Goal: Information Seeking & Learning: Learn about a topic

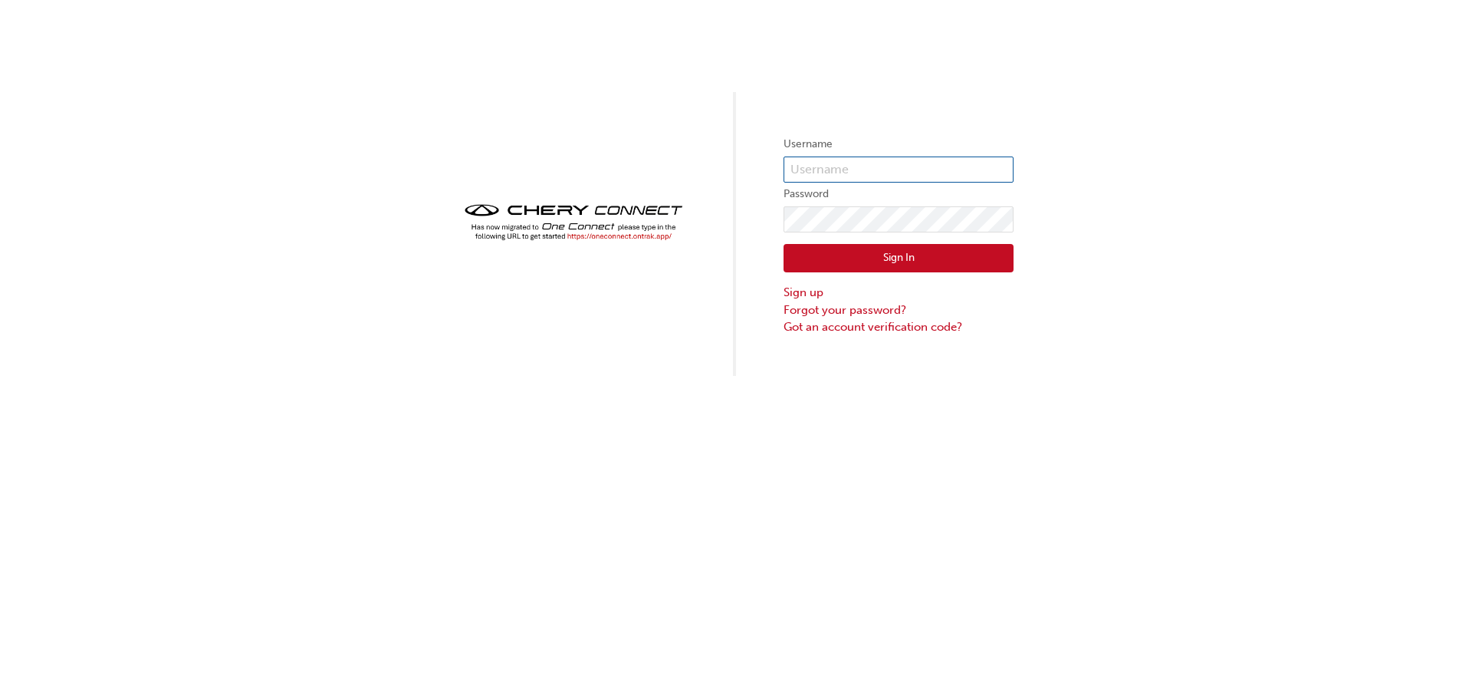
type input "[EMAIL_ADDRESS][DOMAIN_NAME]"
click at [883, 256] on button "Sign In" at bounding box center [899, 258] width 230 height 29
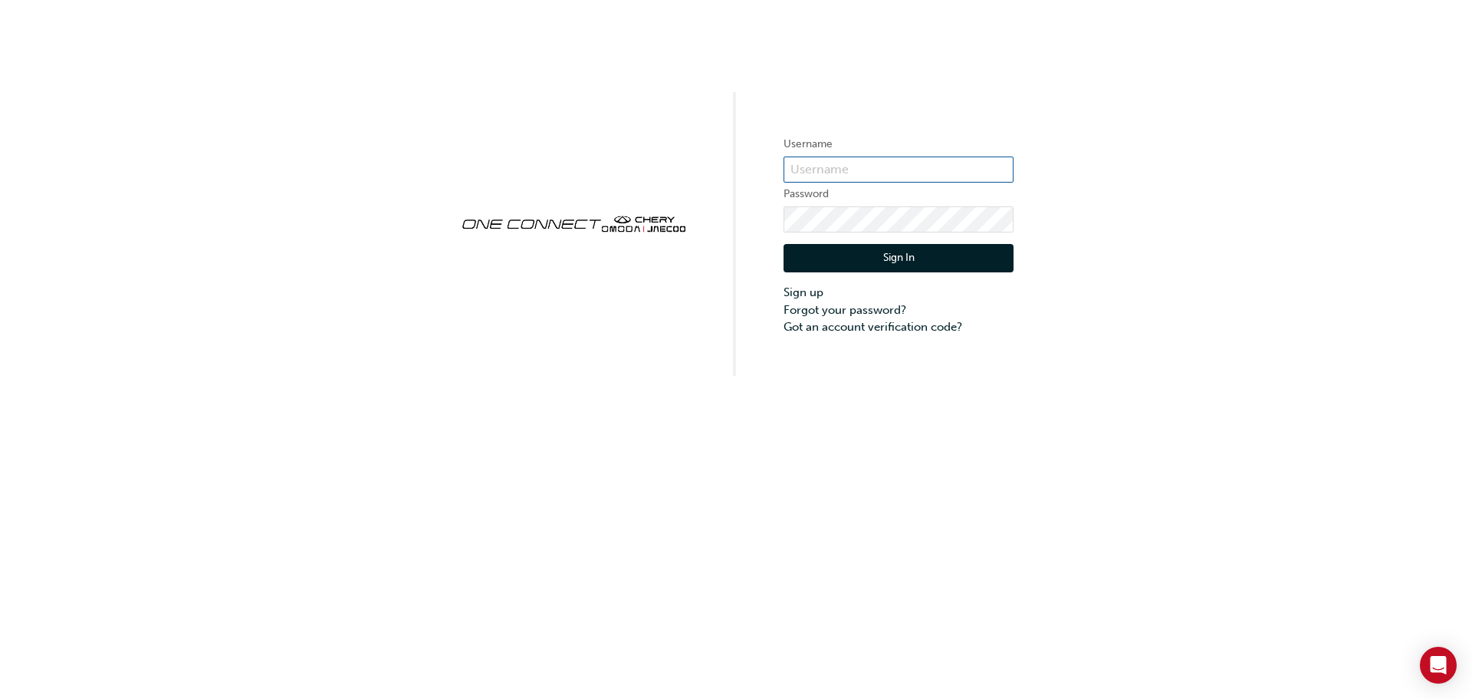
type input "CHAU1751"
click at [561, 2] on div "Username CHAU1751 Password Sign In Sign up Forgot your password? Got an account…" at bounding box center [736, 188] width 1472 height 376
click at [850, 263] on button "Sign In" at bounding box center [899, 258] width 230 height 29
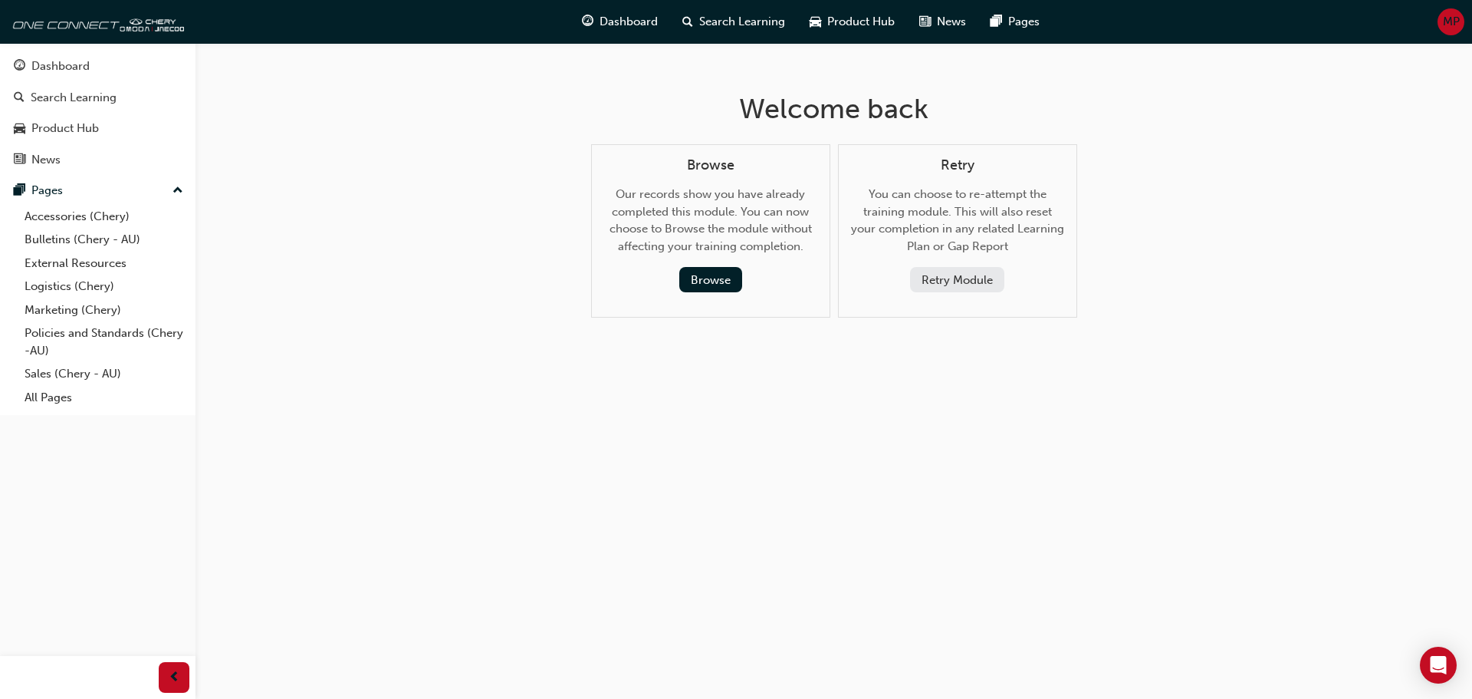
click at [755, 397] on div "Welcome back Browse Our records show you have already completed this module. Yo…" at bounding box center [736, 349] width 1472 height 699
click at [65, 73] on div "Dashboard" at bounding box center [60, 67] width 58 height 18
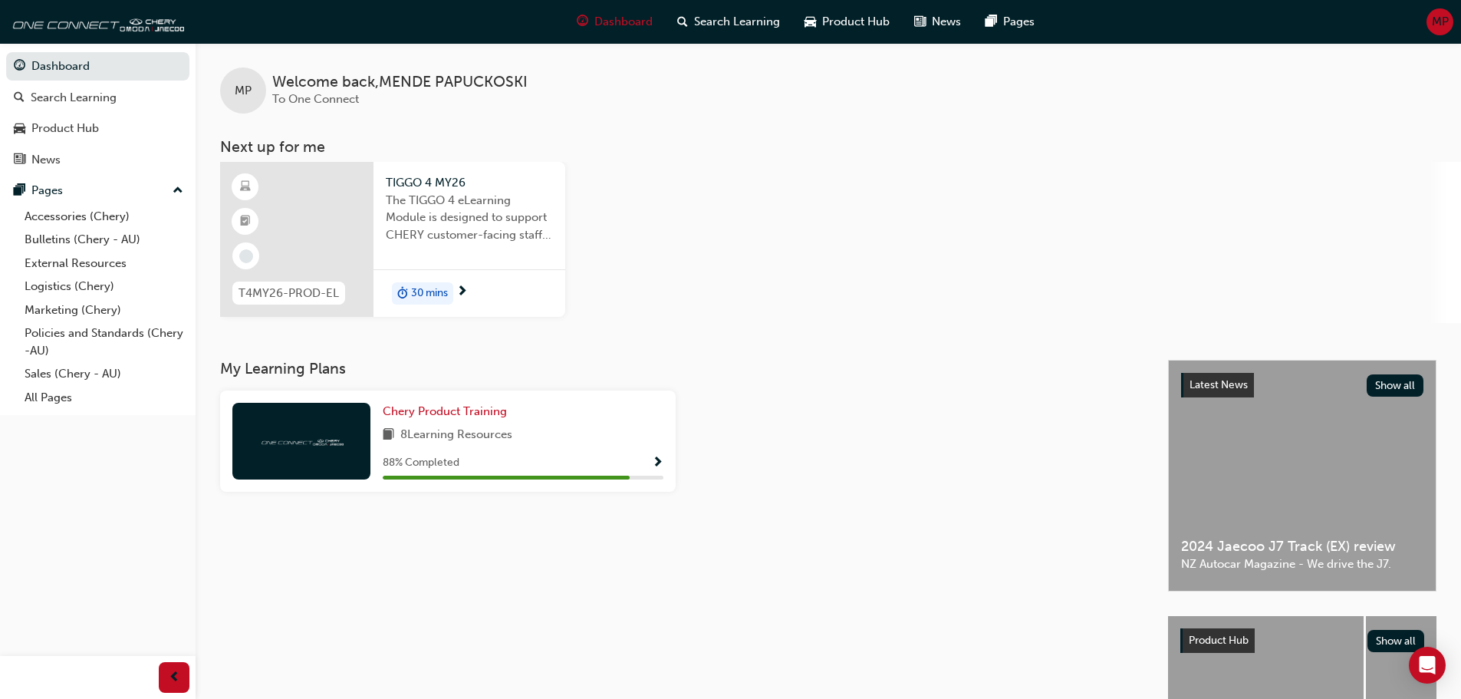
click at [488, 224] on span "The TIGGO 4 eLearning Module is designed to support CHERY customer-facing staff…" at bounding box center [469, 218] width 167 height 52
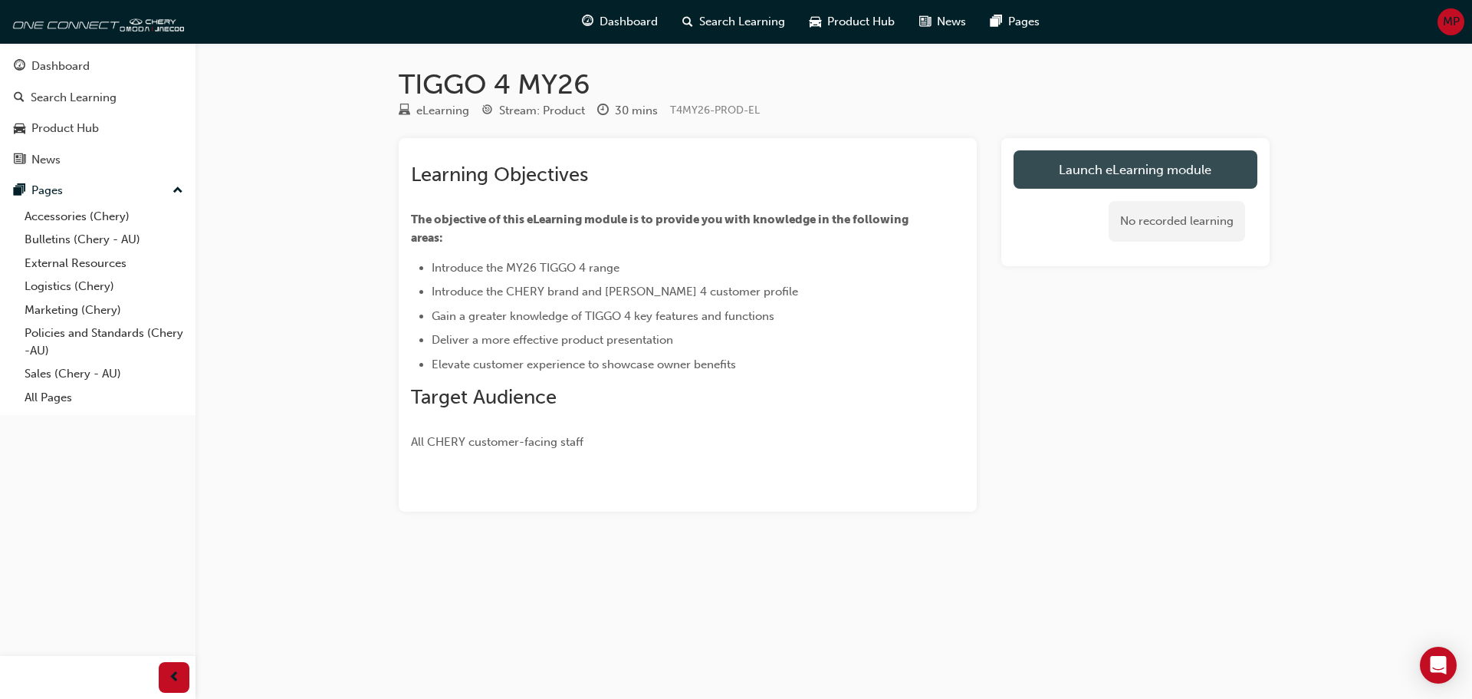
click at [1087, 154] on link "Launch eLearning module" at bounding box center [1136, 169] width 244 height 38
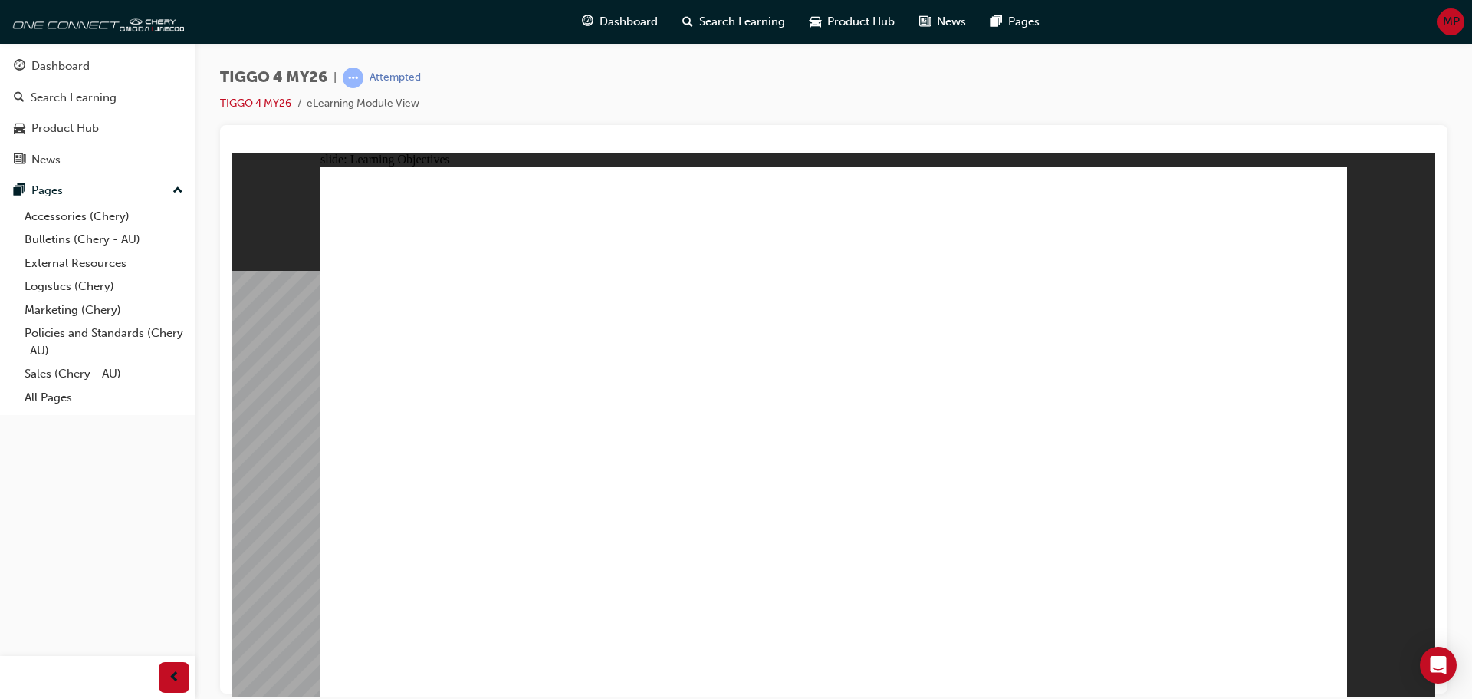
drag, startPoint x: 636, startPoint y: 585, endPoint x: 702, endPoint y: 581, distance: 66.8
drag, startPoint x: 985, startPoint y: 591, endPoint x: 1011, endPoint y: 589, distance: 25.4
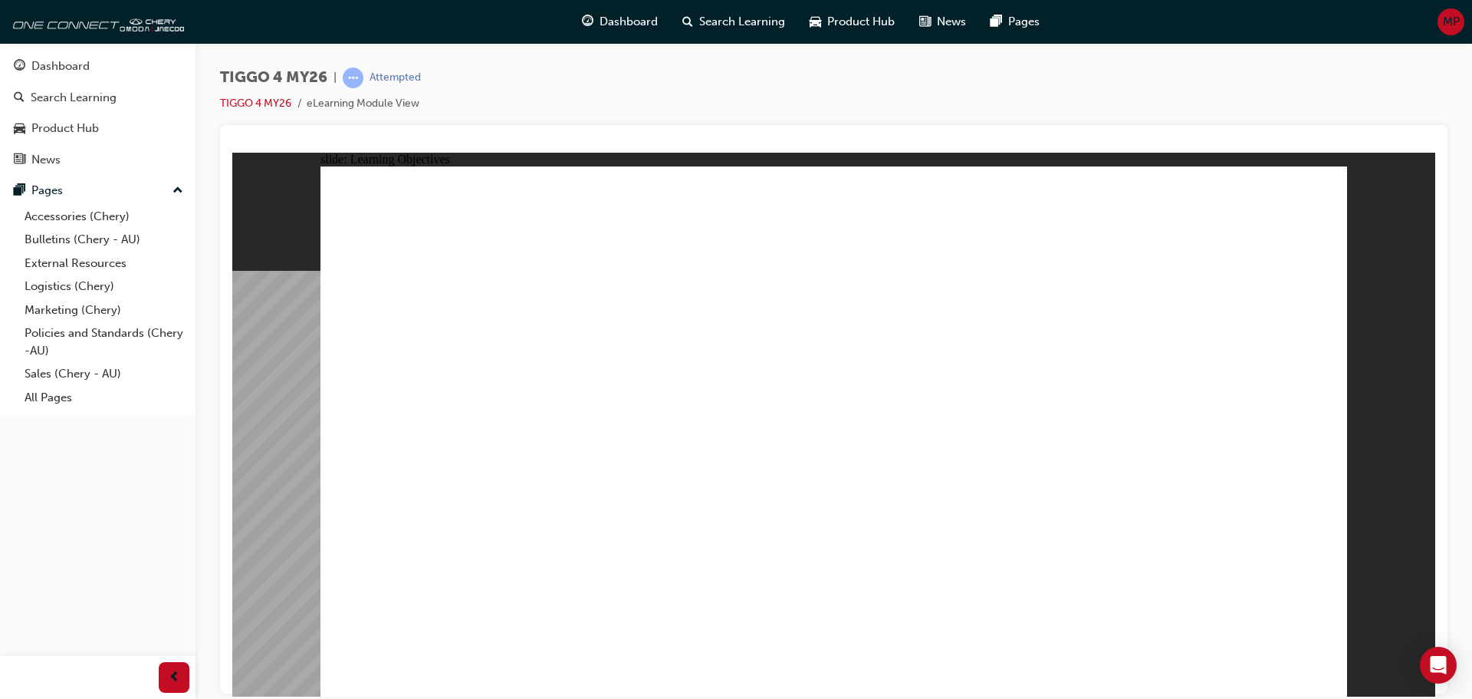
drag, startPoint x: 1193, startPoint y: 571, endPoint x: 1312, endPoint y: 557, distance: 119.8
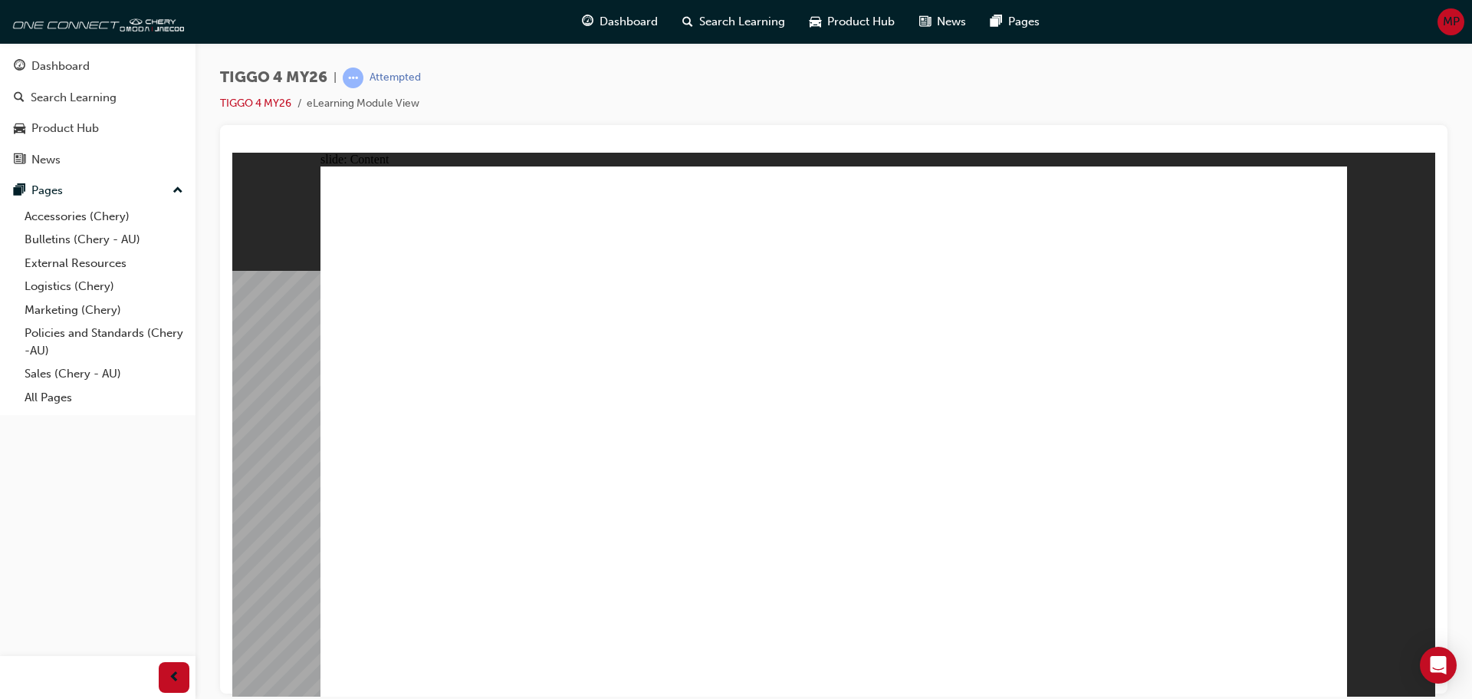
drag, startPoint x: 460, startPoint y: 400, endPoint x: 551, endPoint y: 403, distance: 91.3
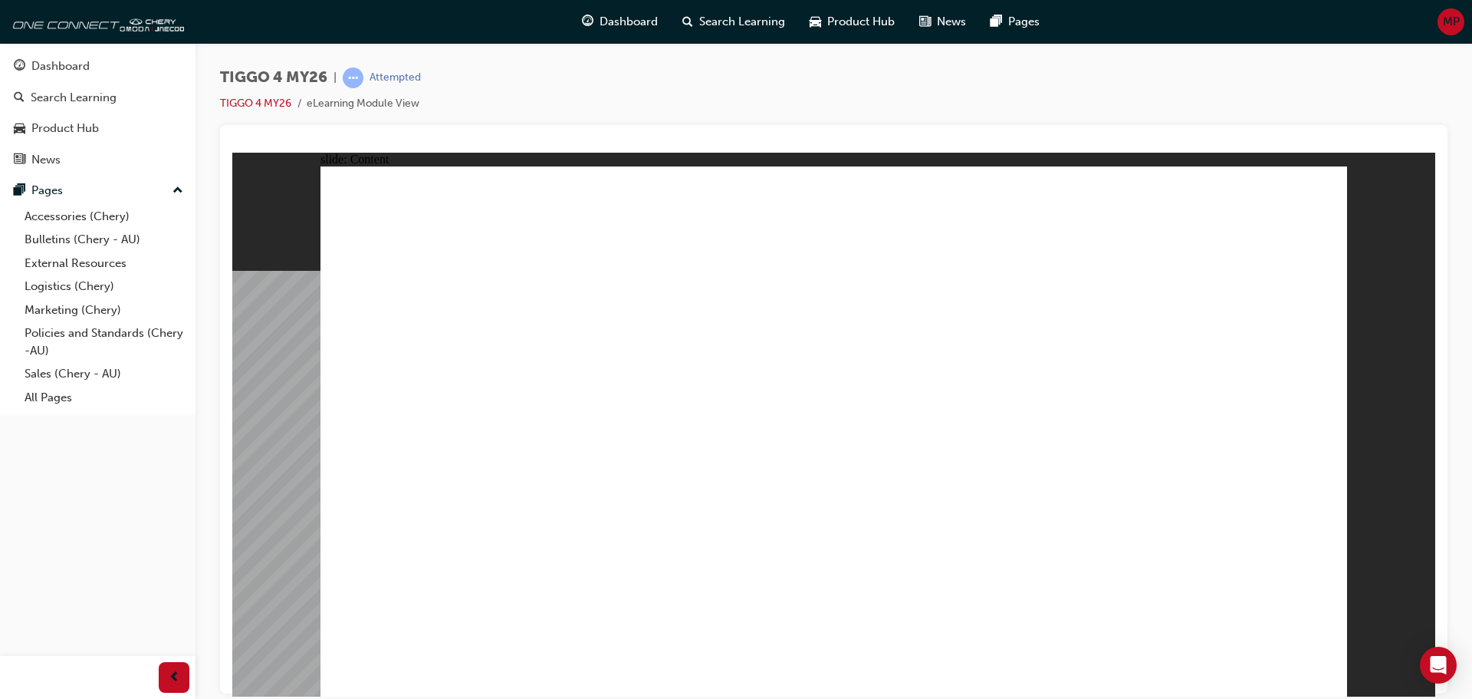
drag, startPoint x: 568, startPoint y: 400, endPoint x: 672, endPoint y: 402, distance: 104.3
drag, startPoint x: 676, startPoint y: 401, endPoint x: 735, endPoint y: 402, distance: 59.8
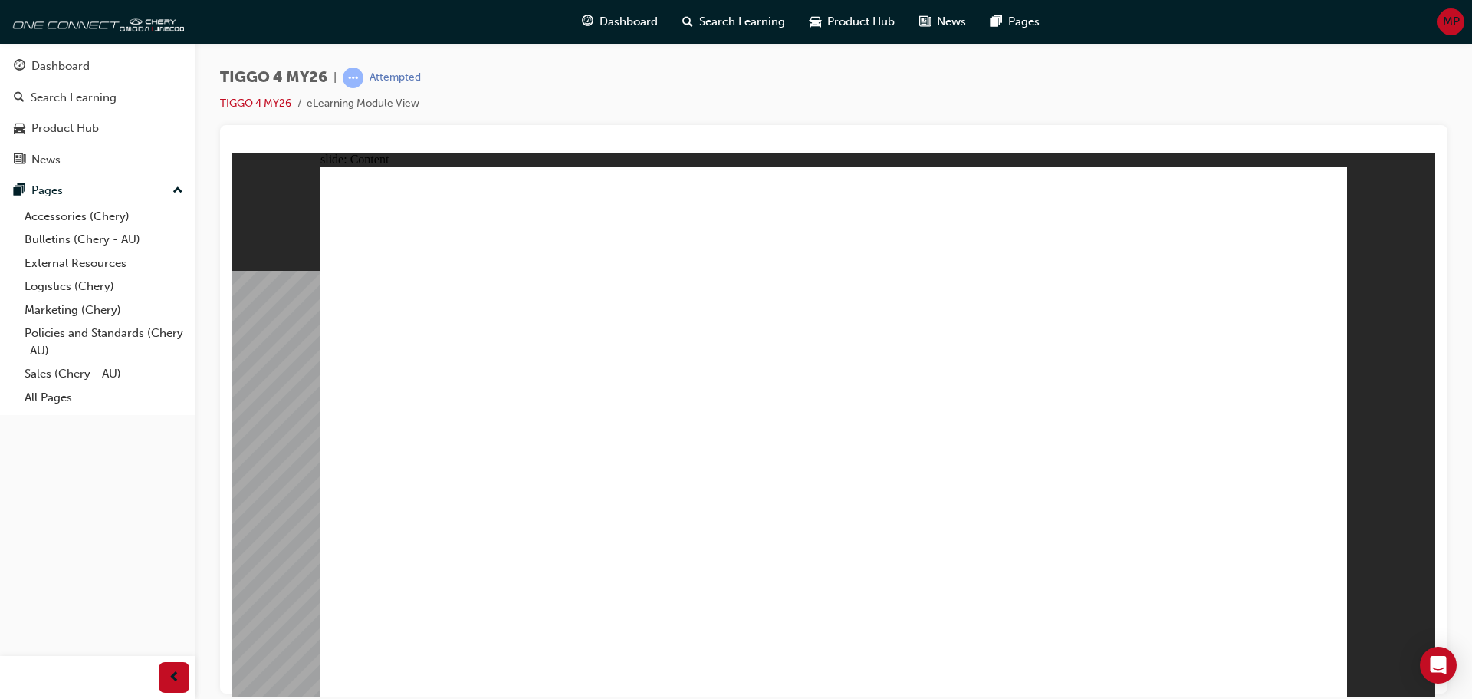
drag, startPoint x: 966, startPoint y: 393, endPoint x: 1029, endPoint y: 406, distance: 64.8
drag, startPoint x: 982, startPoint y: 415, endPoint x: 777, endPoint y: 411, distance: 204.8
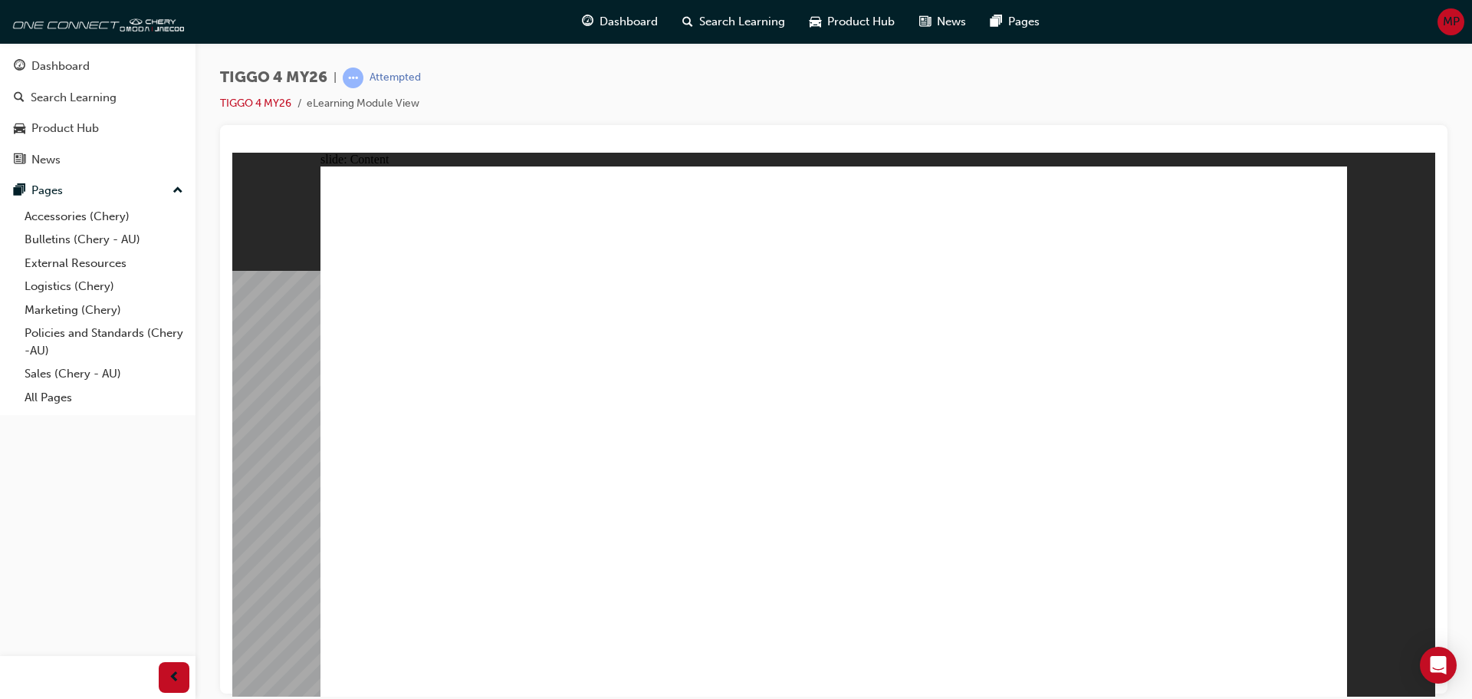
drag, startPoint x: 500, startPoint y: 371, endPoint x: 827, endPoint y: 387, distance: 327.1
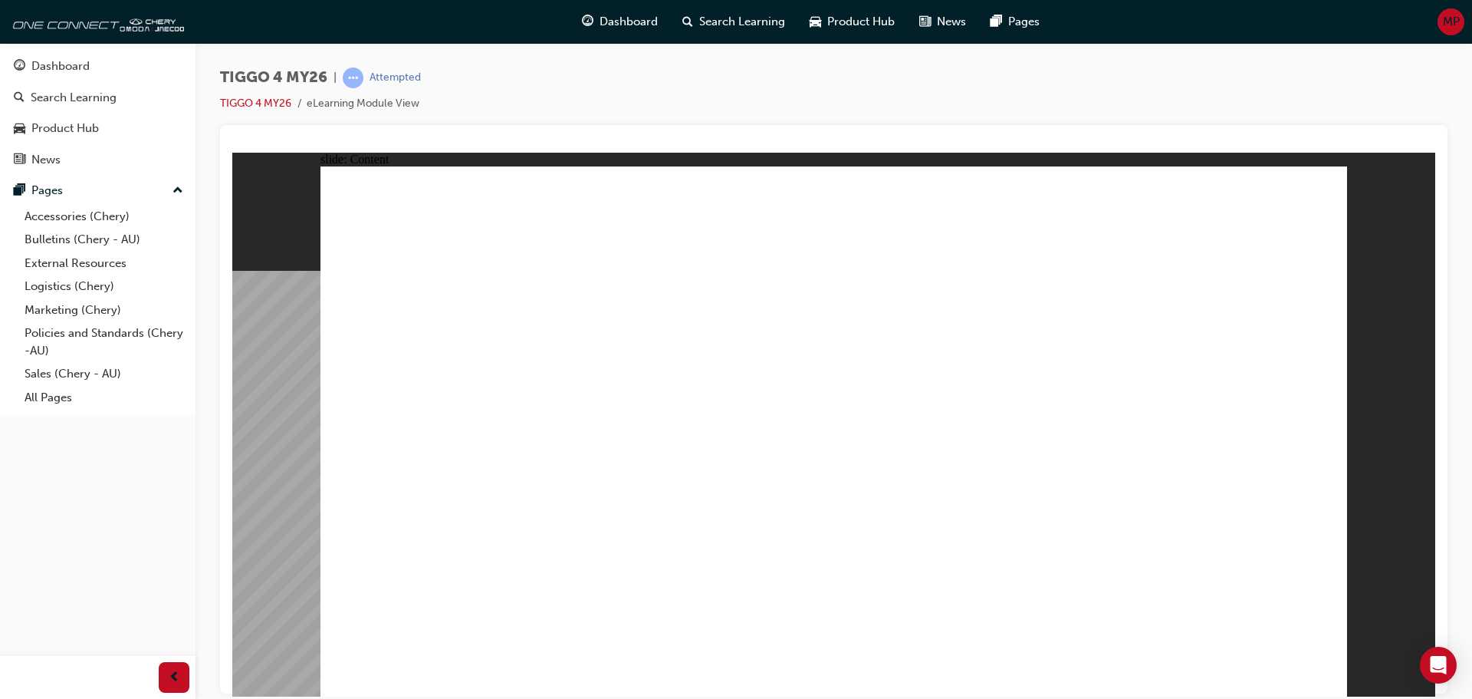
drag, startPoint x: 932, startPoint y: 399, endPoint x: 1108, endPoint y: 395, distance: 176.4
drag, startPoint x: 1114, startPoint y: 396, endPoint x: 1164, endPoint y: 396, distance: 50.6
drag, startPoint x: 1187, startPoint y: 391, endPoint x: 1200, endPoint y: 392, distance: 13.1
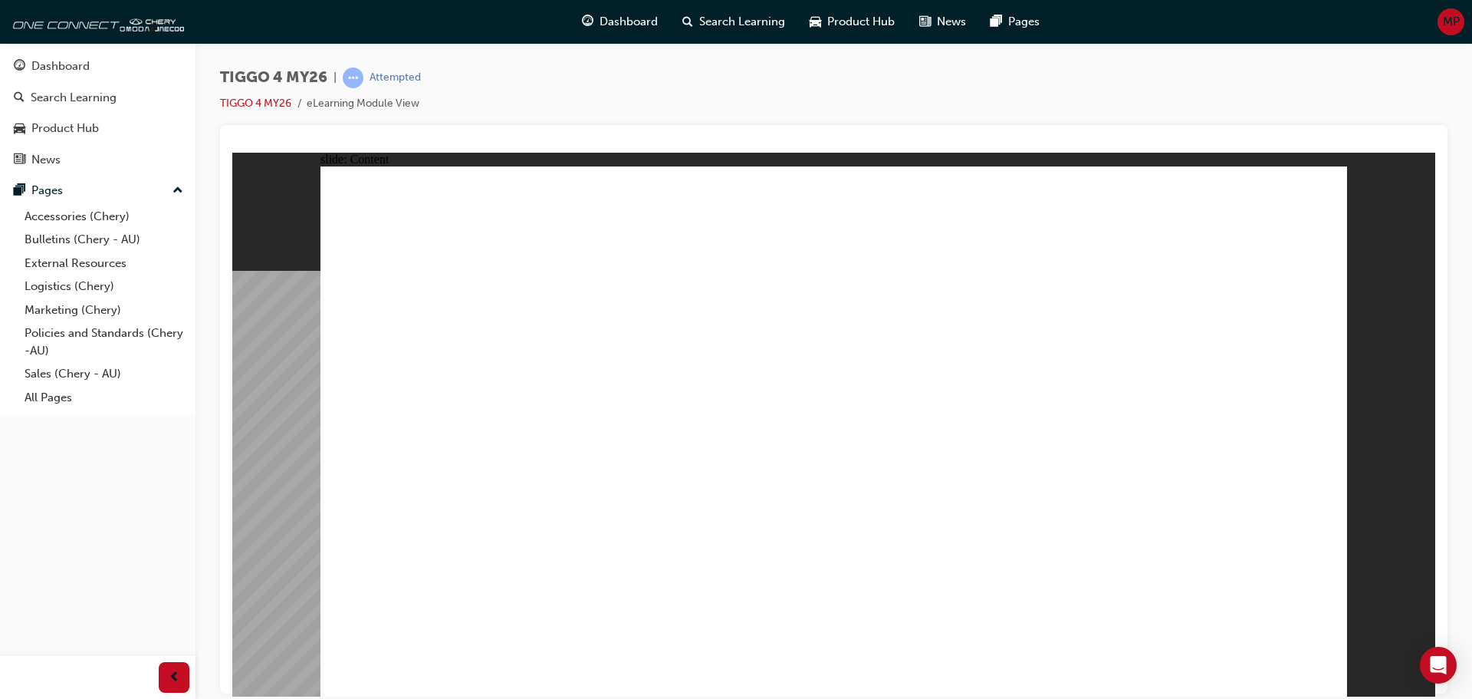
drag, startPoint x: 1258, startPoint y: 394, endPoint x: 1173, endPoint y: 390, distance: 84.5
drag, startPoint x: 1128, startPoint y: 383, endPoint x: 1088, endPoint y: 344, distance: 55.9
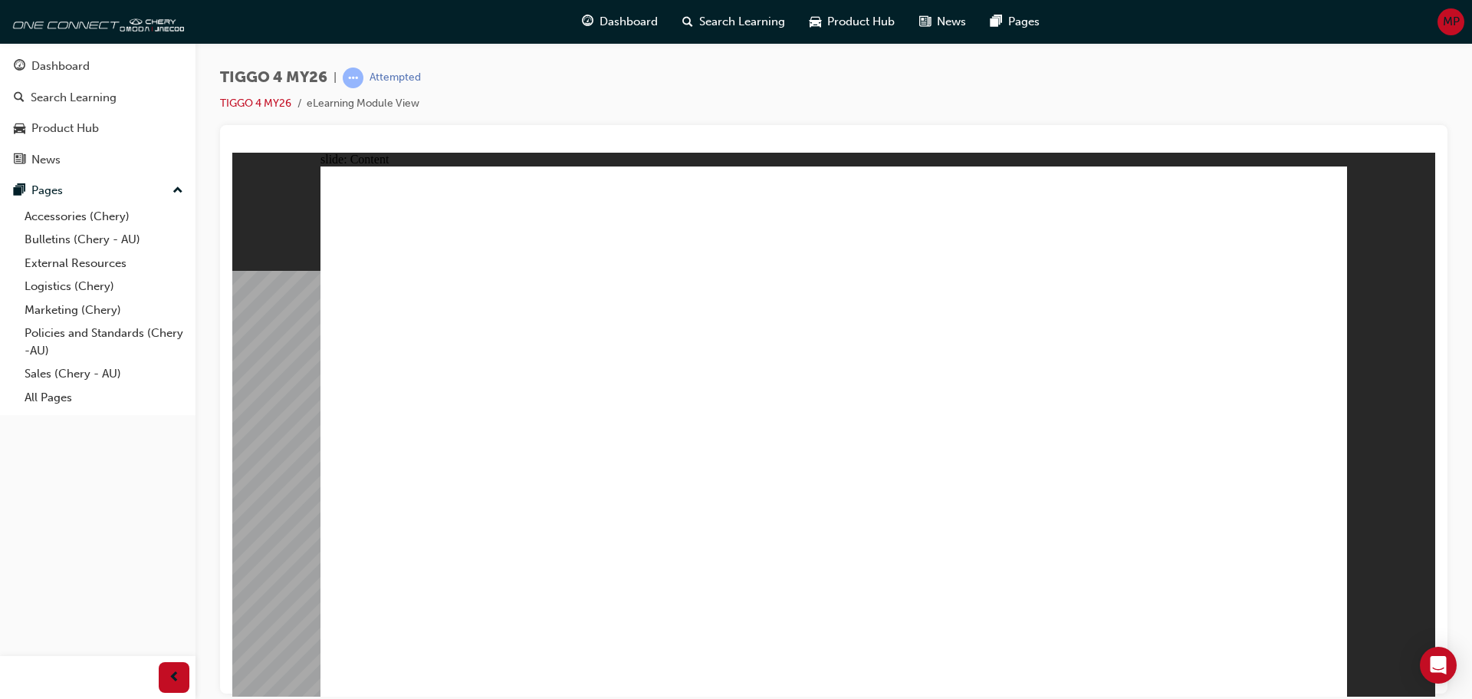
drag, startPoint x: 241, startPoint y: 378, endPoint x: 260, endPoint y: 382, distance: 19.6
click at [247, 379] on div "slide: Content EXTERIOR DESIGN INTERIOR DESIGN DRIVETRAIN TECHNOLOGY SAFETY • M…" at bounding box center [833, 424] width 1203 height 544
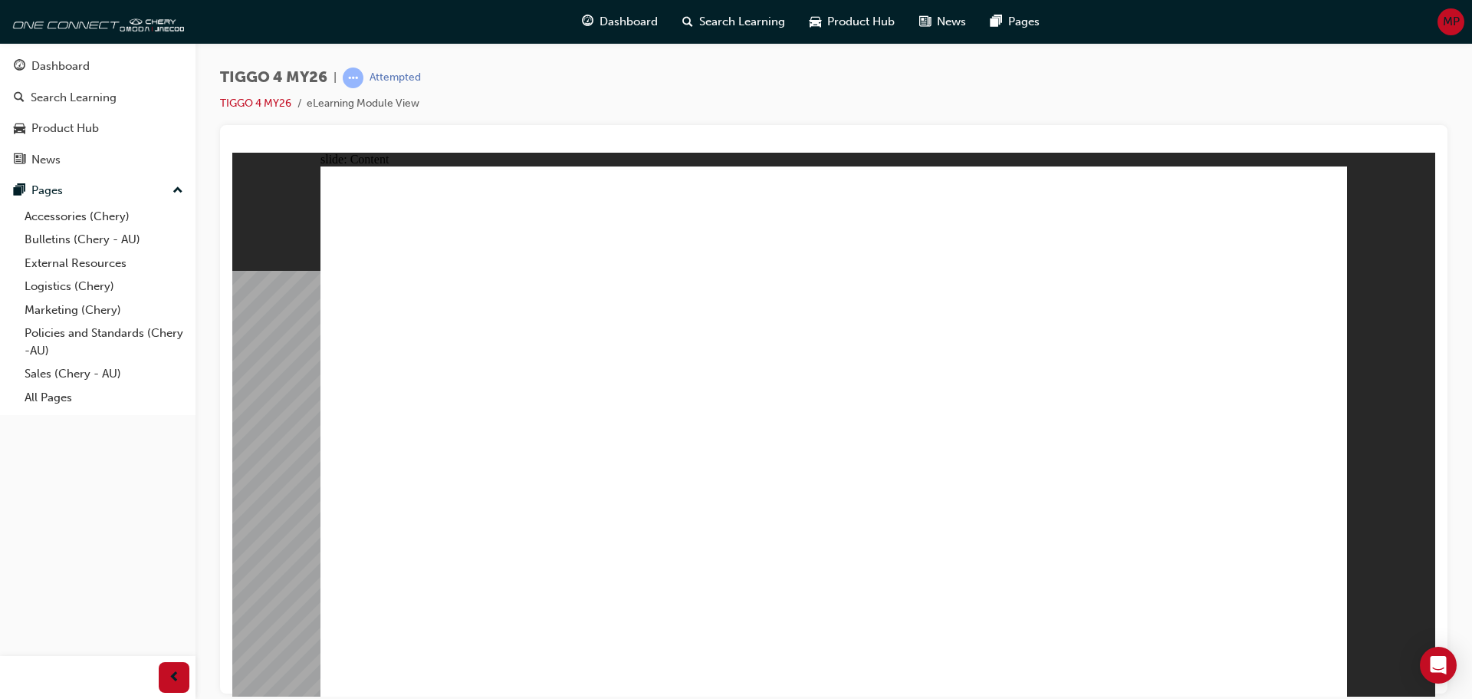
drag, startPoint x: 587, startPoint y: 539, endPoint x: 573, endPoint y: 554, distance: 21.2
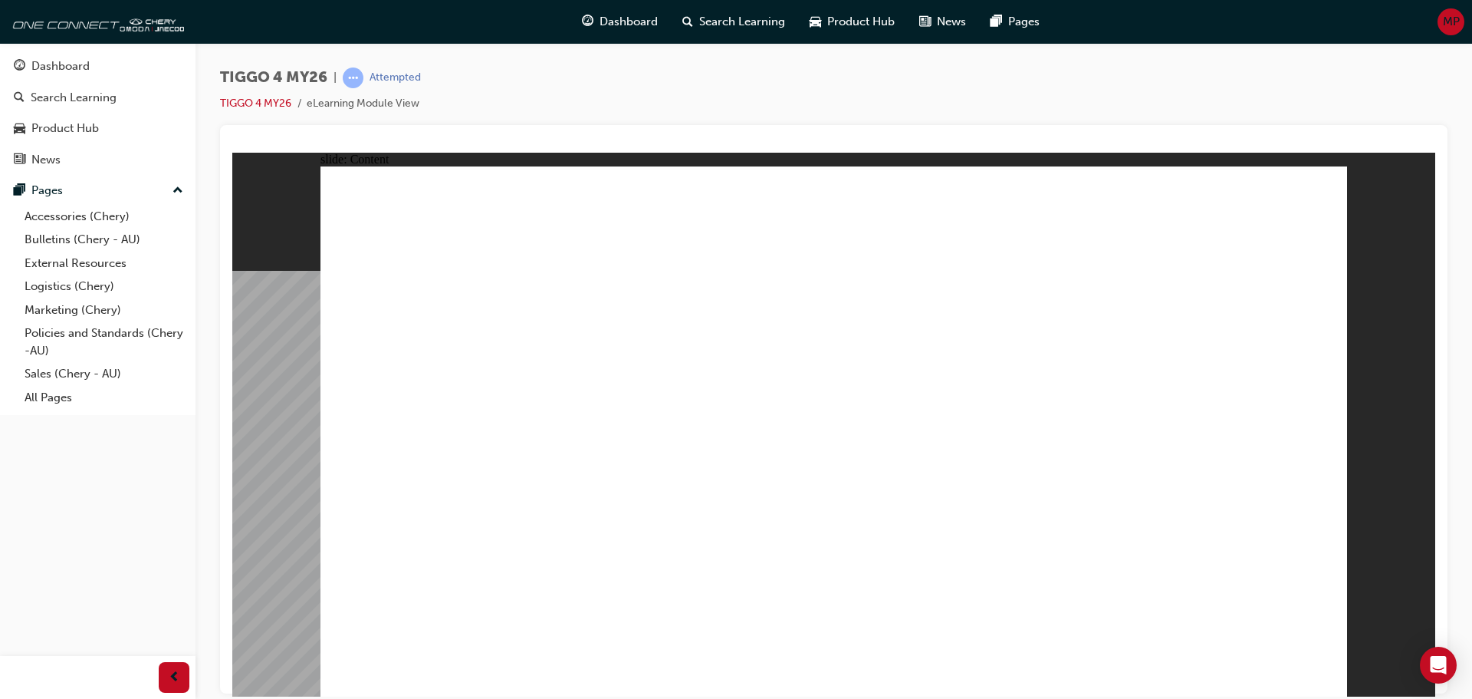
drag, startPoint x: 535, startPoint y: 419, endPoint x: 490, endPoint y: 380, distance: 59.2
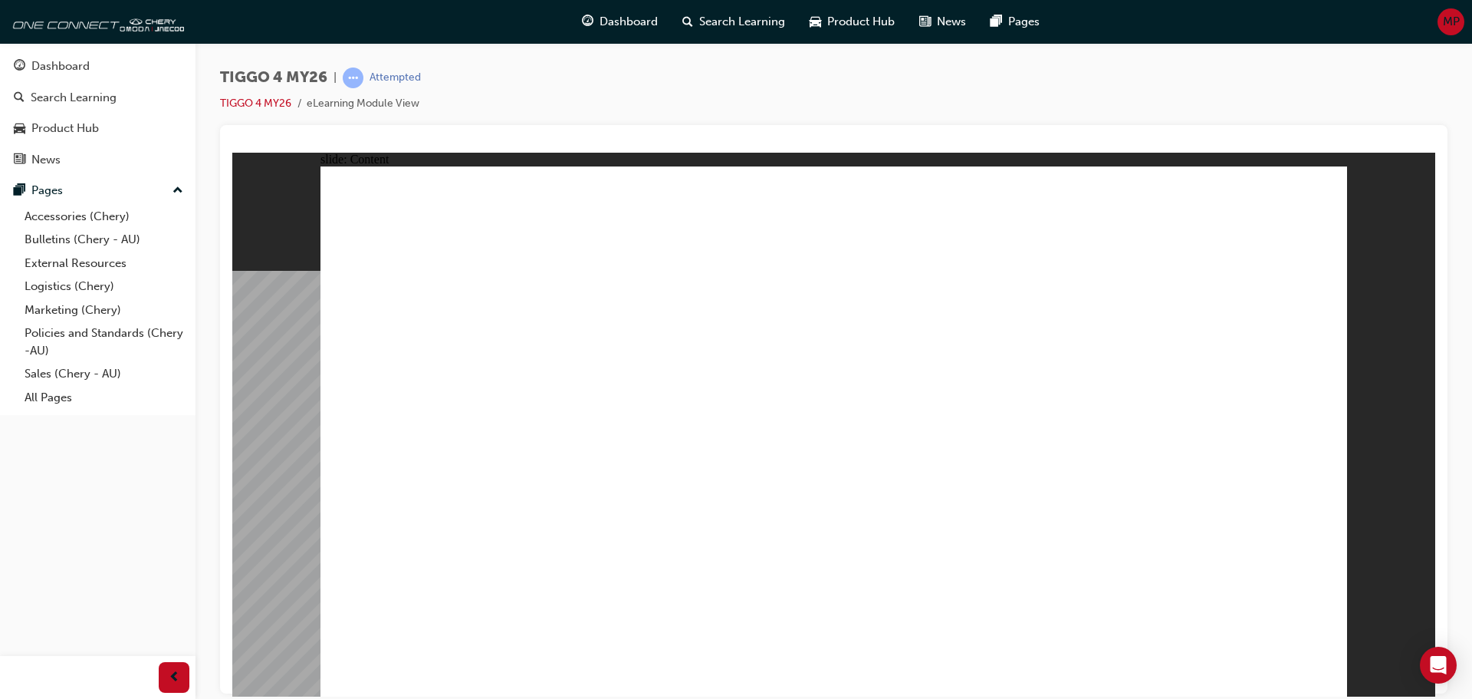
drag, startPoint x: 786, startPoint y: 268, endPoint x: 814, endPoint y: 251, distance: 32.8
drag, startPoint x: 1032, startPoint y: 250, endPoint x: 1180, endPoint y: 249, distance: 148.0
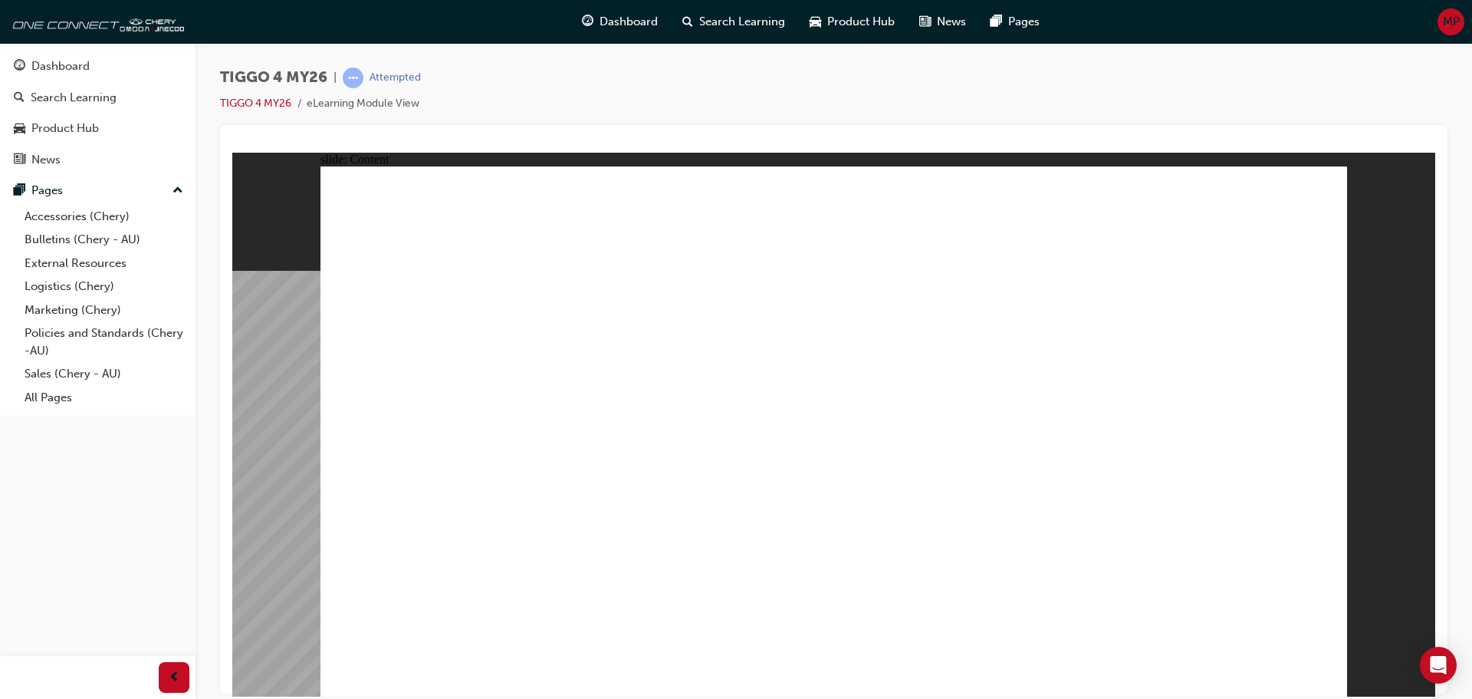
drag, startPoint x: 1301, startPoint y: 245, endPoint x: 1143, endPoint y: 247, distance: 158.0
drag, startPoint x: 1003, startPoint y: 247, endPoint x: 949, endPoint y: 248, distance: 53.7
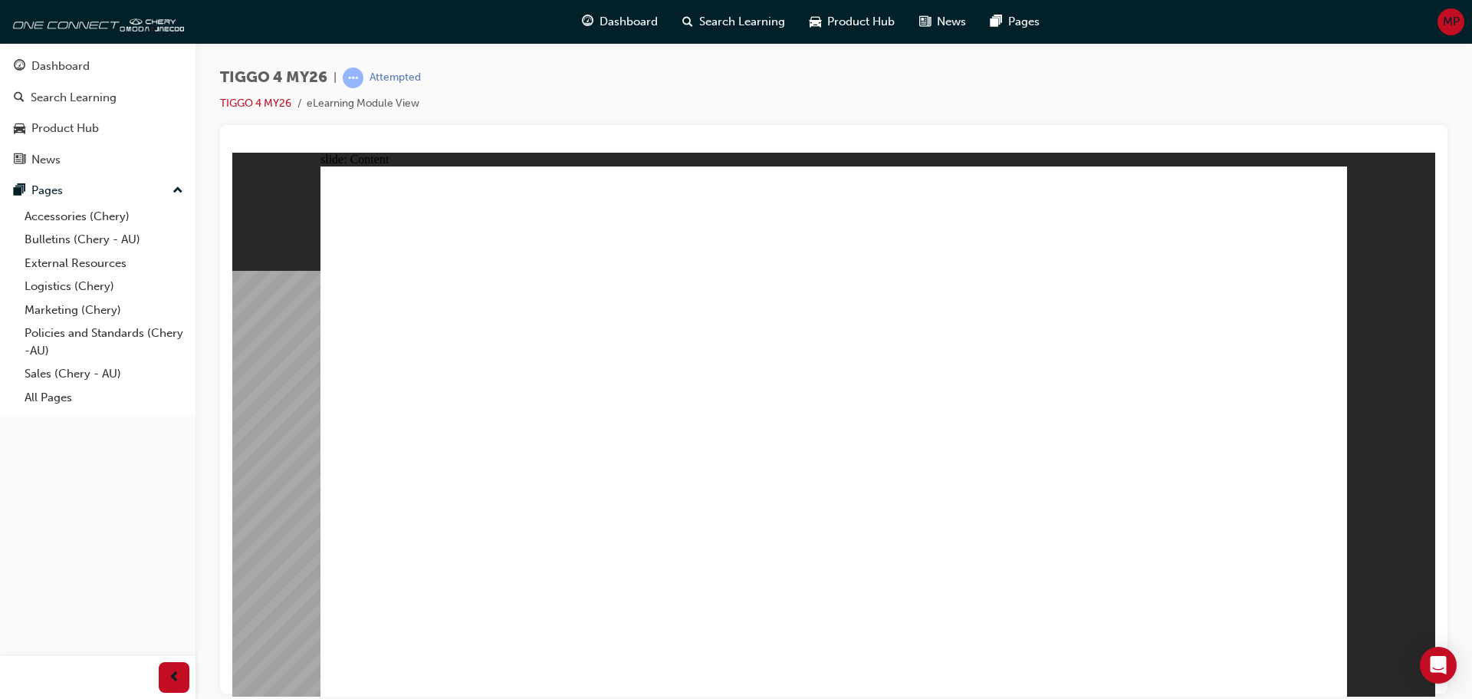
drag, startPoint x: 503, startPoint y: 591, endPoint x: 707, endPoint y: 453, distance: 246.3
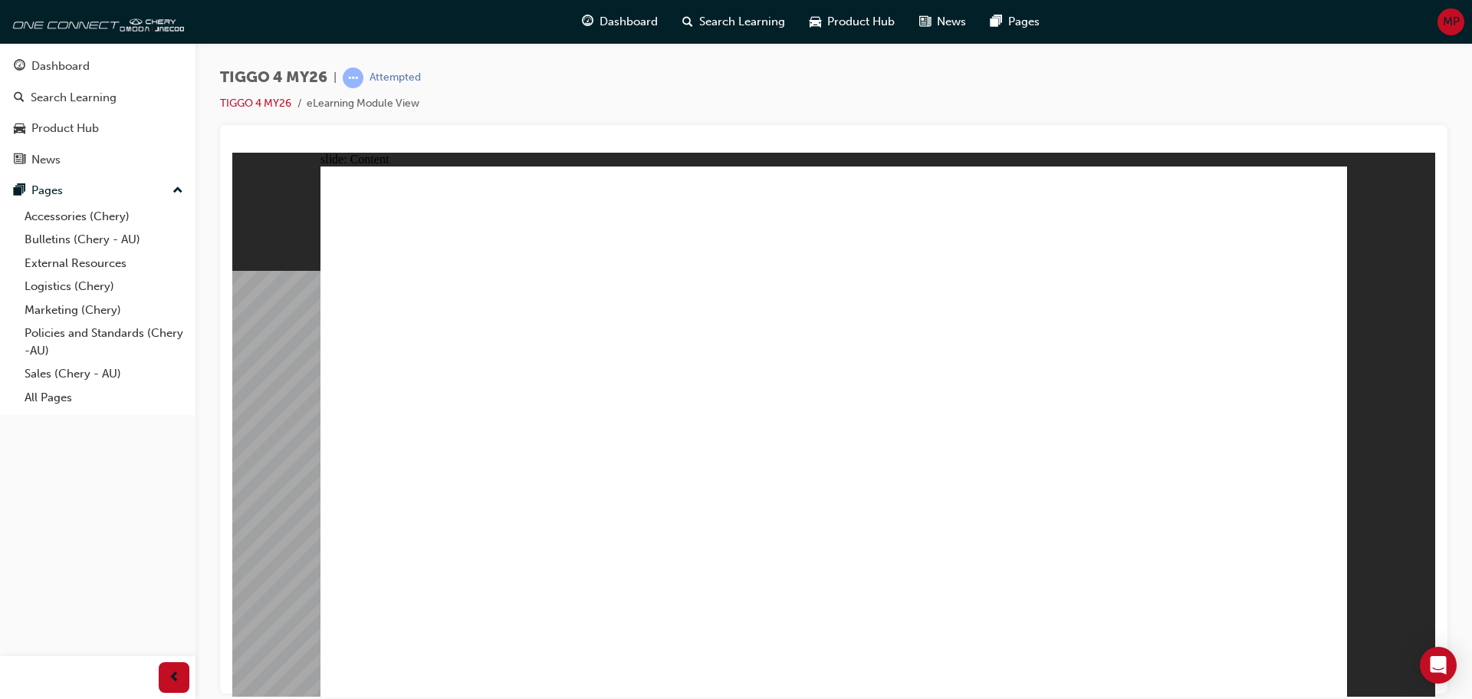
drag, startPoint x: 830, startPoint y: 403, endPoint x: 982, endPoint y: 395, distance: 152.1
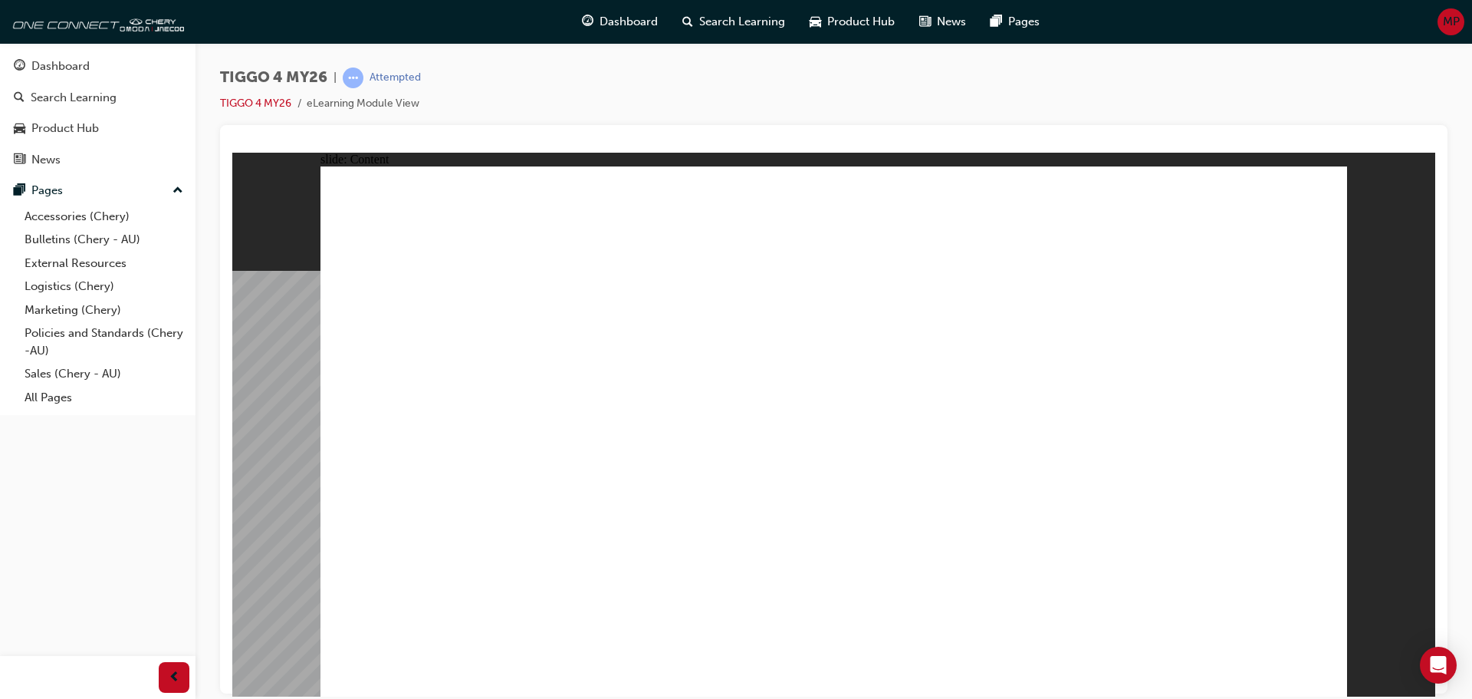
drag, startPoint x: 877, startPoint y: 396, endPoint x: 985, endPoint y: 390, distance: 108.4
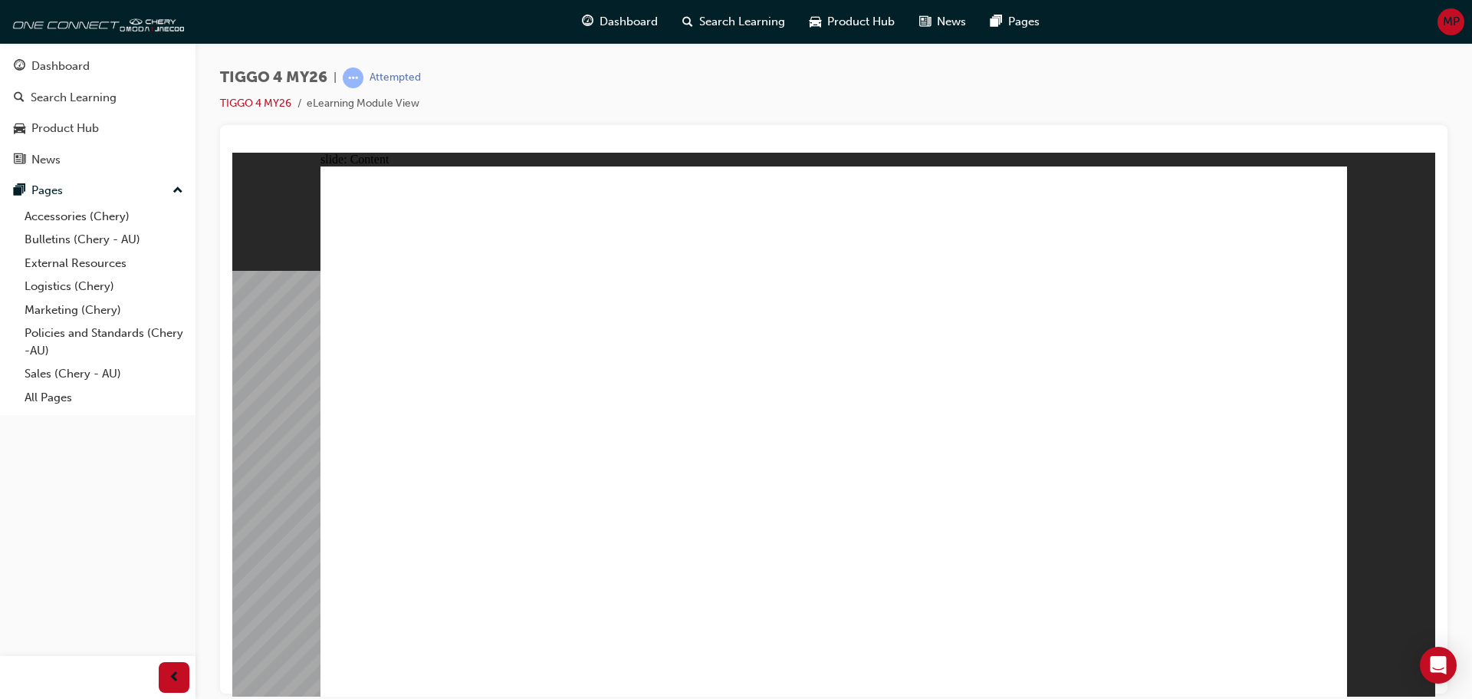
drag, startPoint x: 429, startPoint y: 373, endPoint x: 597, endPoint y: 380, distance: 168.1
drag, startPoint x: 845, startPoint y: 387, endPoint x: 949, endPoint y: 387, distance: 103.5
drag, startPoint x: 1152, startPoint y: 387, endPoint x: 1182, endPoint y: 382, distance: 30.4
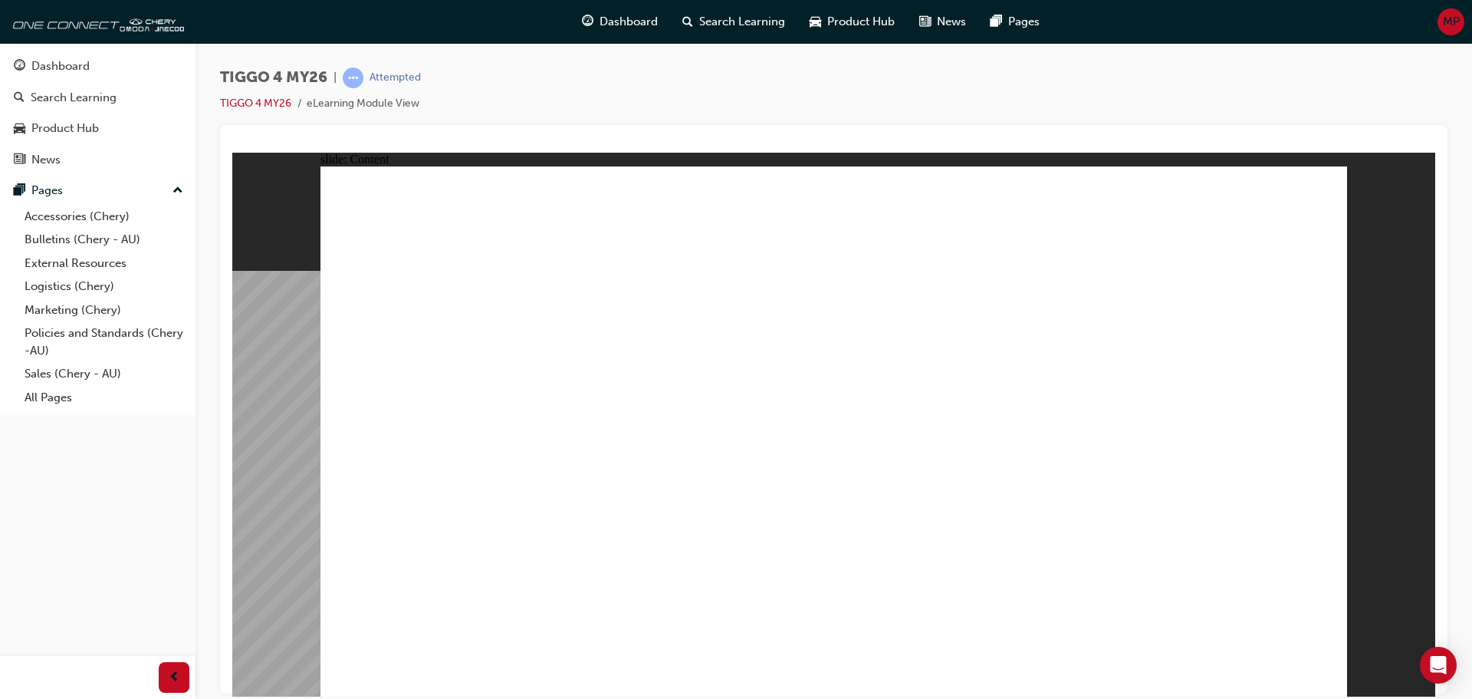
drag, startPoint x: 1235, startPoint y: 377, endPoint x: 1243, endPoint y: 377, distance: 7.7
drag, startPoint x: 1259, startPoint y: 400, endPoint x: 1280, endPoint y: 567, distance: 167.7
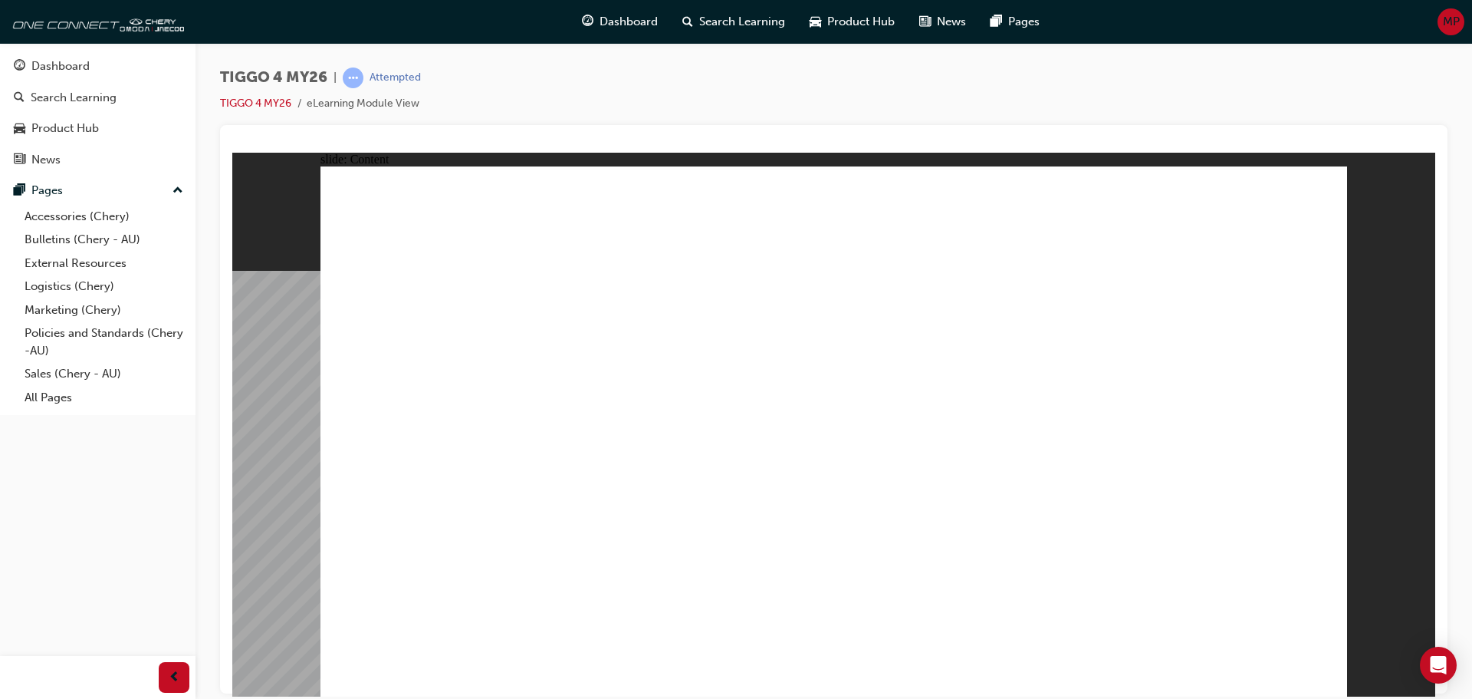
drag, startPoint x: 1234, startPoint y: 489, endPoint x: 1229, endPoint y: 506, distance: 17.5
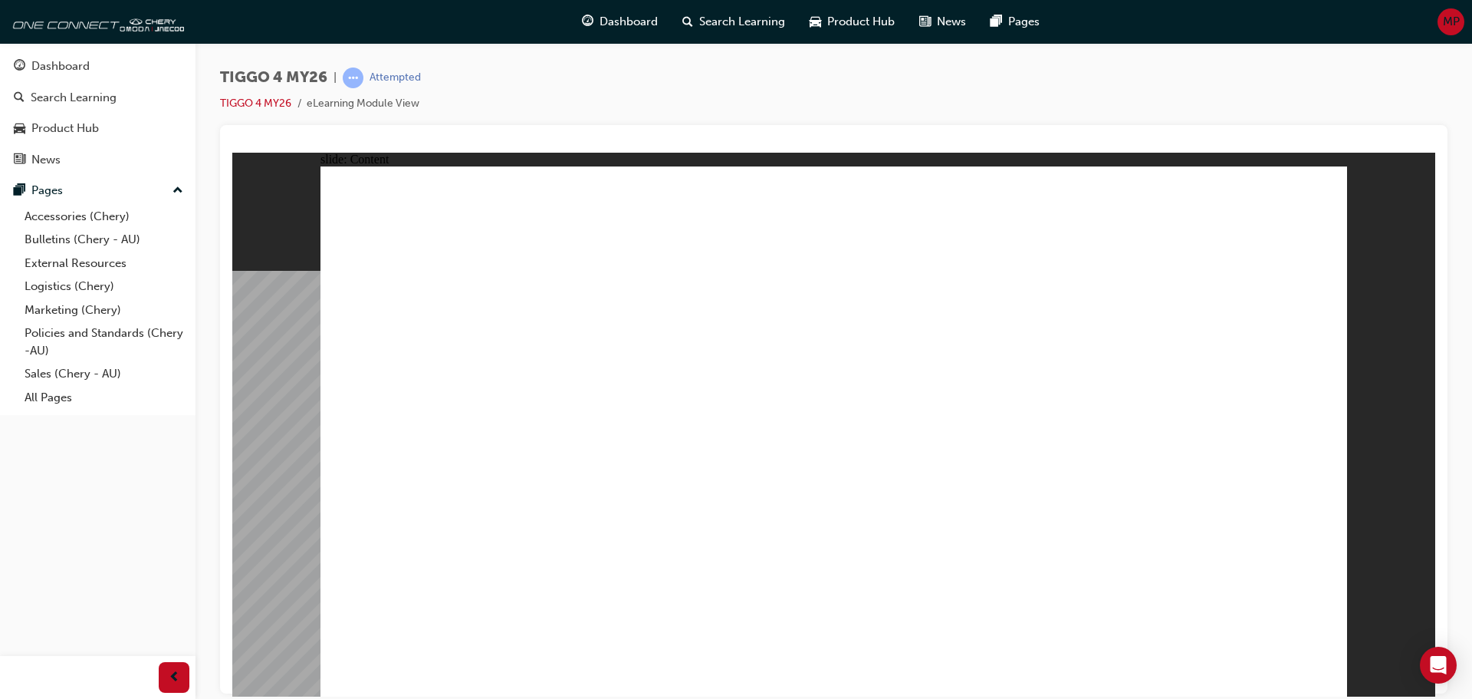
drag, startPoint x: 1229, startPoint y: 506, endPoint x: 923, endPoint y: 422, distance: 317.4
drag, startPoint x: 580, startPoint y: 338, endPoint x: 501, endPoint y: 278, distance: 99.1
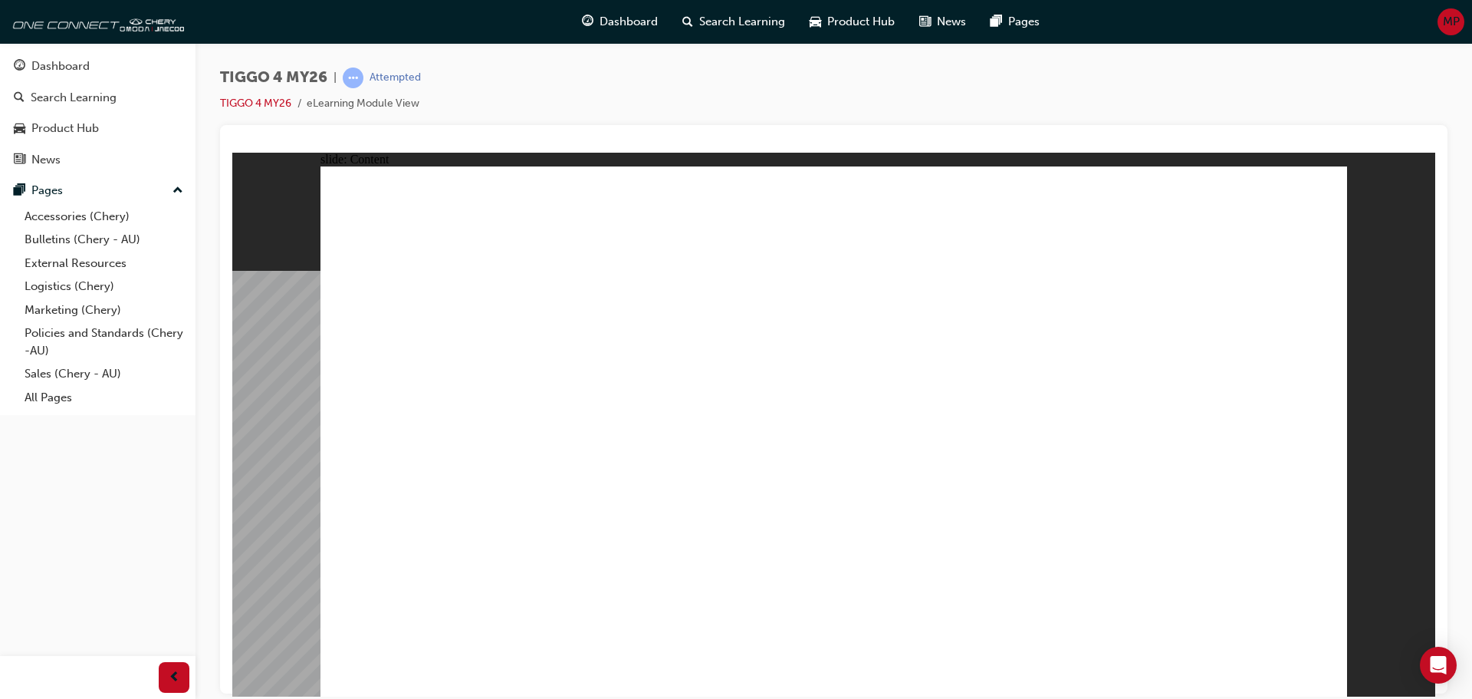
drag, startPoint x: 481, startPoint y: 265, endPoint x: 462, endPoint y: 232, distance: 37.5
drag
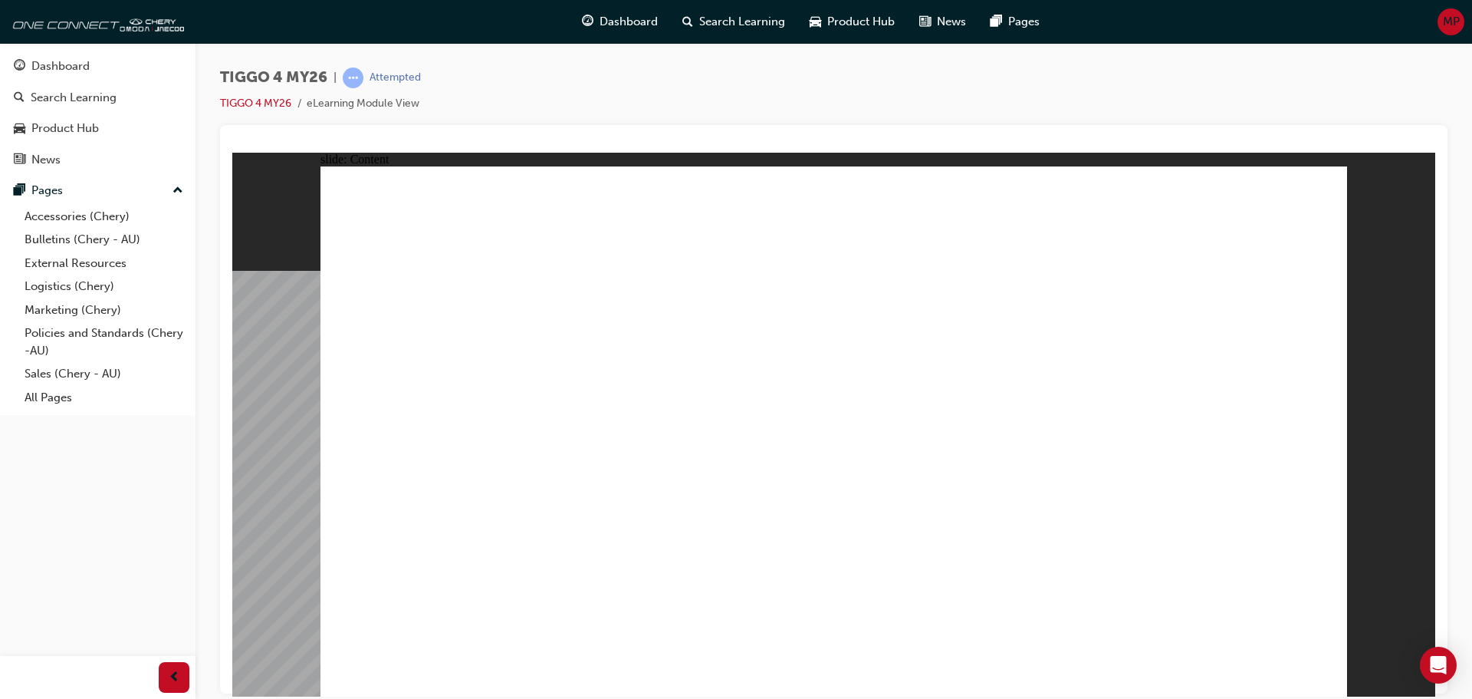
click at [1383, 644] on div "slide: Content Rectangle 1 Rectangle 1 Rectangle Rectangle 1 Menu close.png Lin…" at bounding box center [833, 424] width 1203 height 544
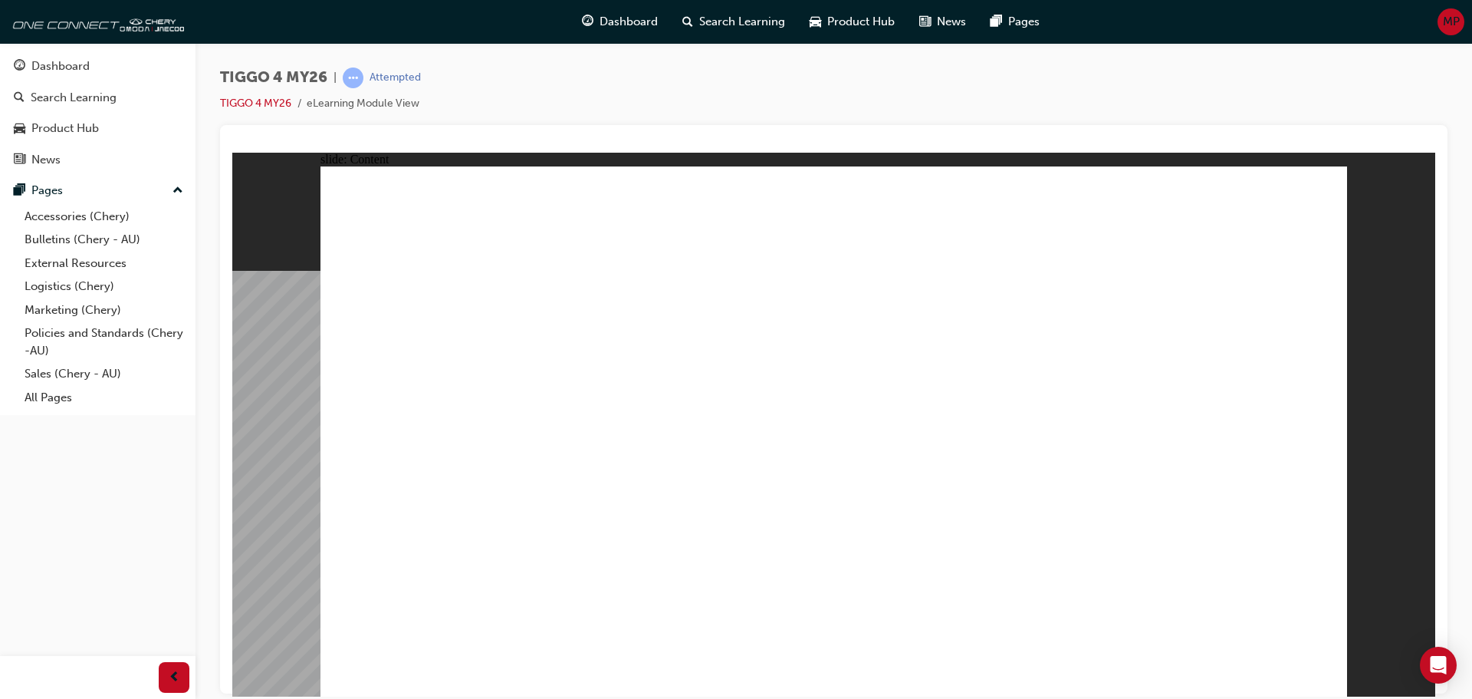
click at [1345, 362] on div "slide: Content Rectangle 3 SAFETY CPD Key activation Child Presence Detection –…" at bounding box center [833, 424] width 1203 height 544
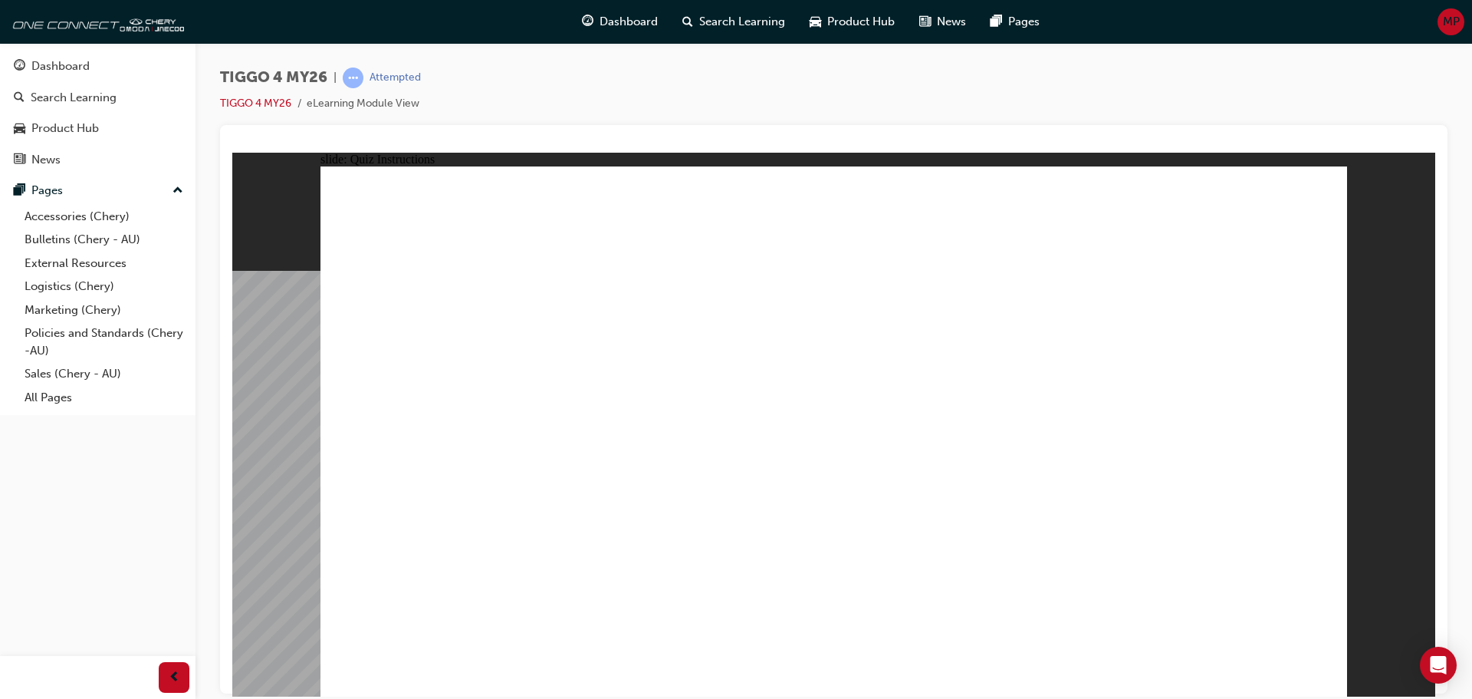
radio input "true"
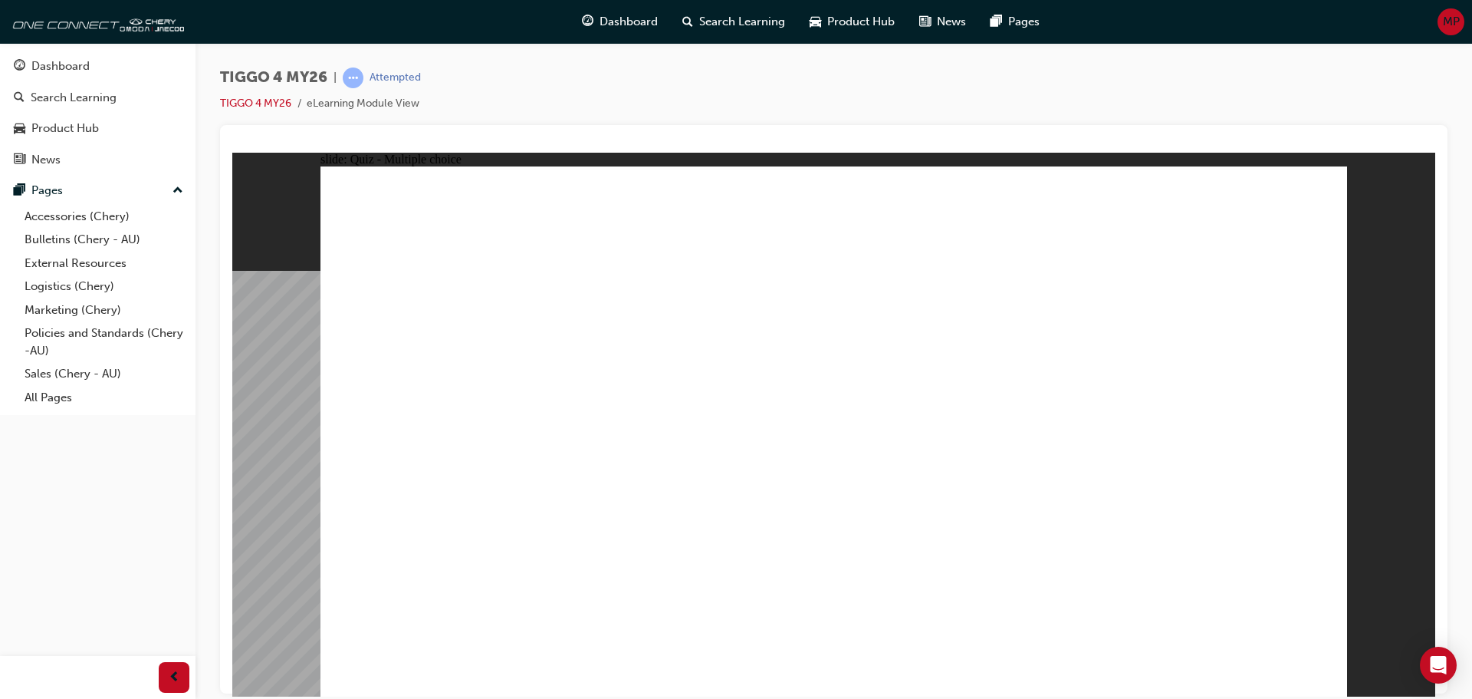
drag, startPoint x: 1014, startPoint y: 339, endPoint x: 406, endPoint y: 550, distance: 643.7
drag, startPoint x: 629, startPoint y: 350, endPoint x: 653, endPoint y: 567, distance: 218.4
drag, startPoint x: 841, startPoint y: 342, endPoint x: 851, endPoint y: 538, distance: 195.8
drag, startPoint x: 1206, startPoint y: 341, endPoint x: 1147, endPoint y: 354, distance: 60.6
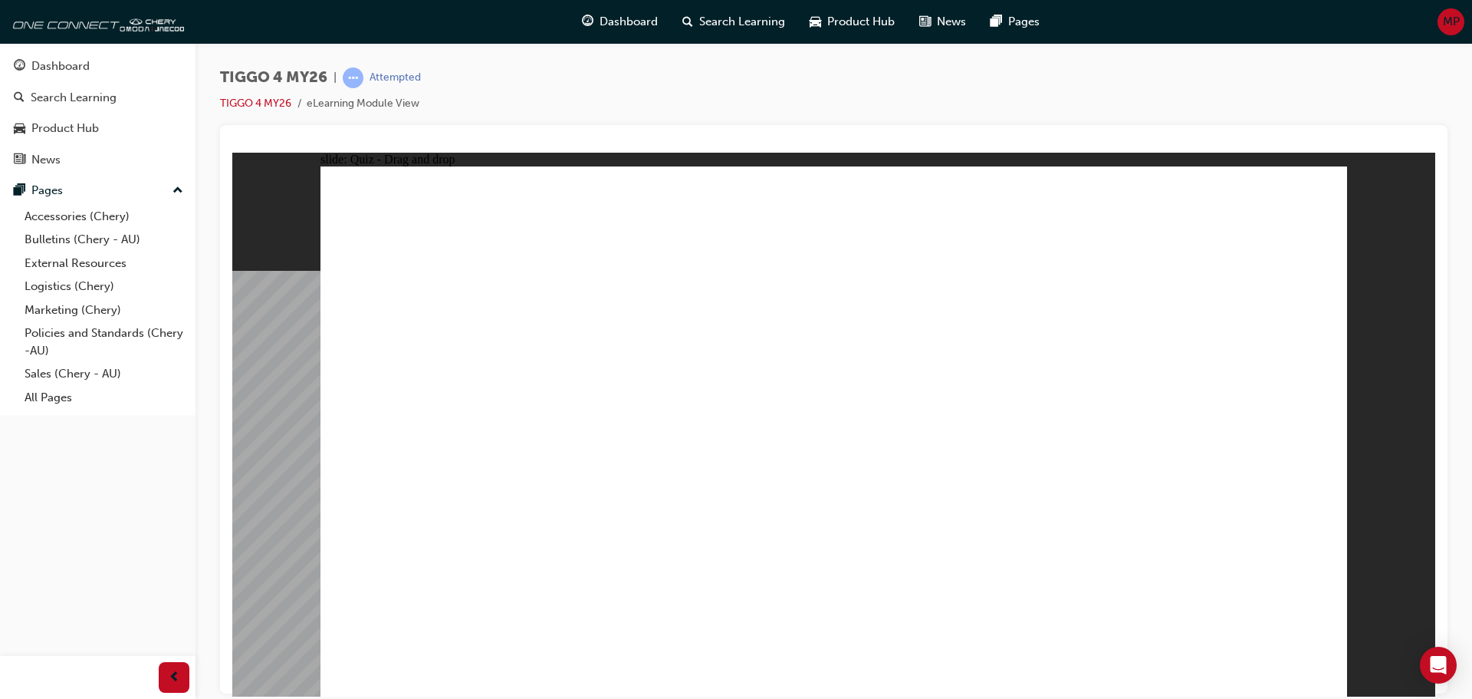
drag, startPoint x: 796, startPoint y: 536, endPoint x: 981, endPoint y: 522, distance: 185.3
drag, startPoint x: 428, startPoint y: 350, endPoint x: 811, endPoint y: 550, distance: 431.9
drag, startPoint x: 1229, startPoint y: 333, endPoint x: 1229, endPoint y: 535, distance: 201.7
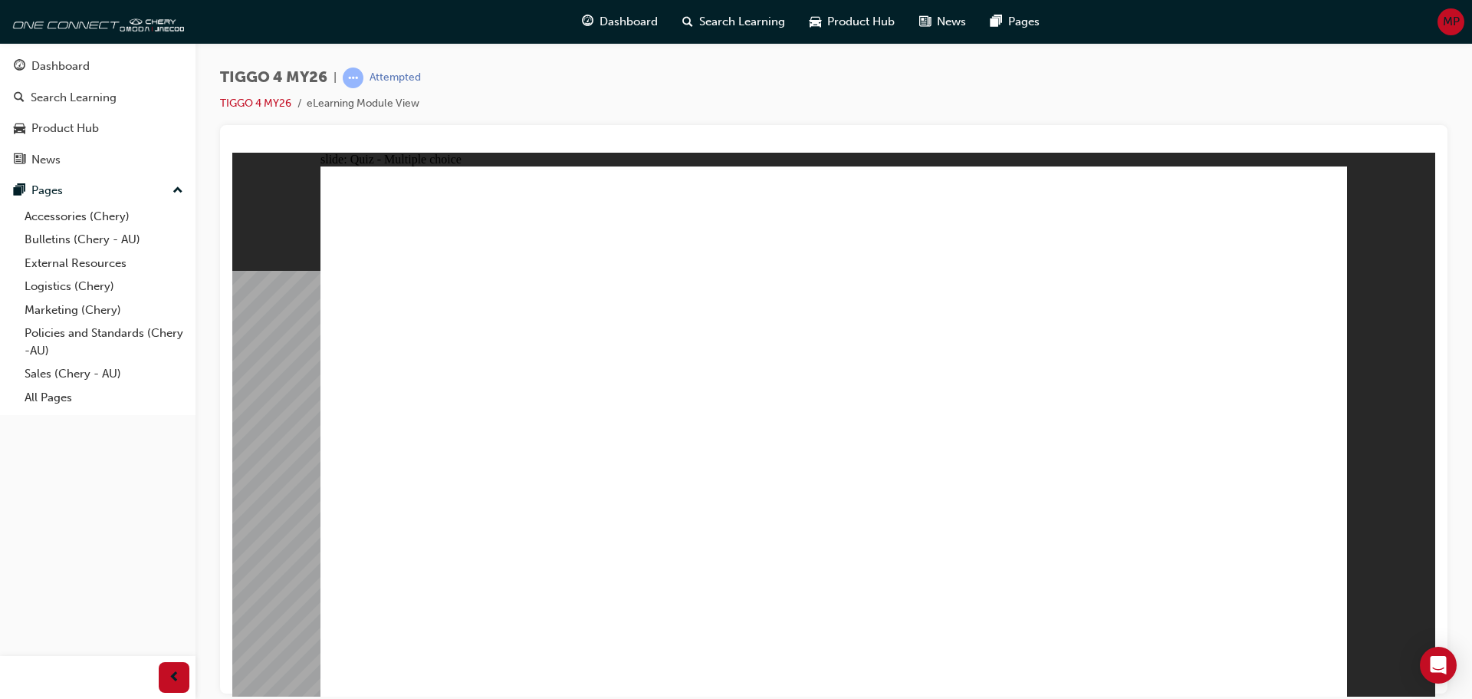
drag, startPoint x: 972, startPoint y: 387, endPoint x: 1014, endPoint y: 421, distance: 53.4
radio input "true"
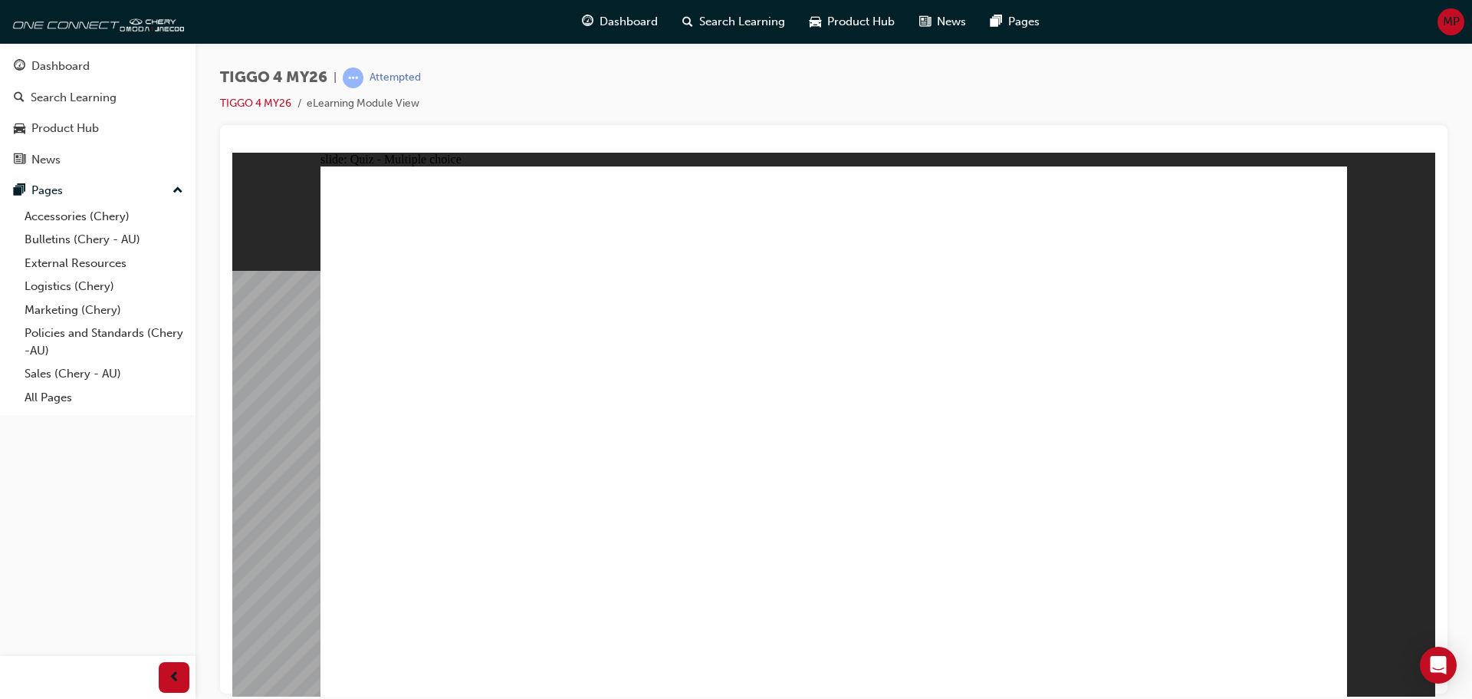
radio input "true"
drag, startPoint x: 634, startPoint y: 391, endPoint x: 896, endPoint y: 313, distance: 273.0
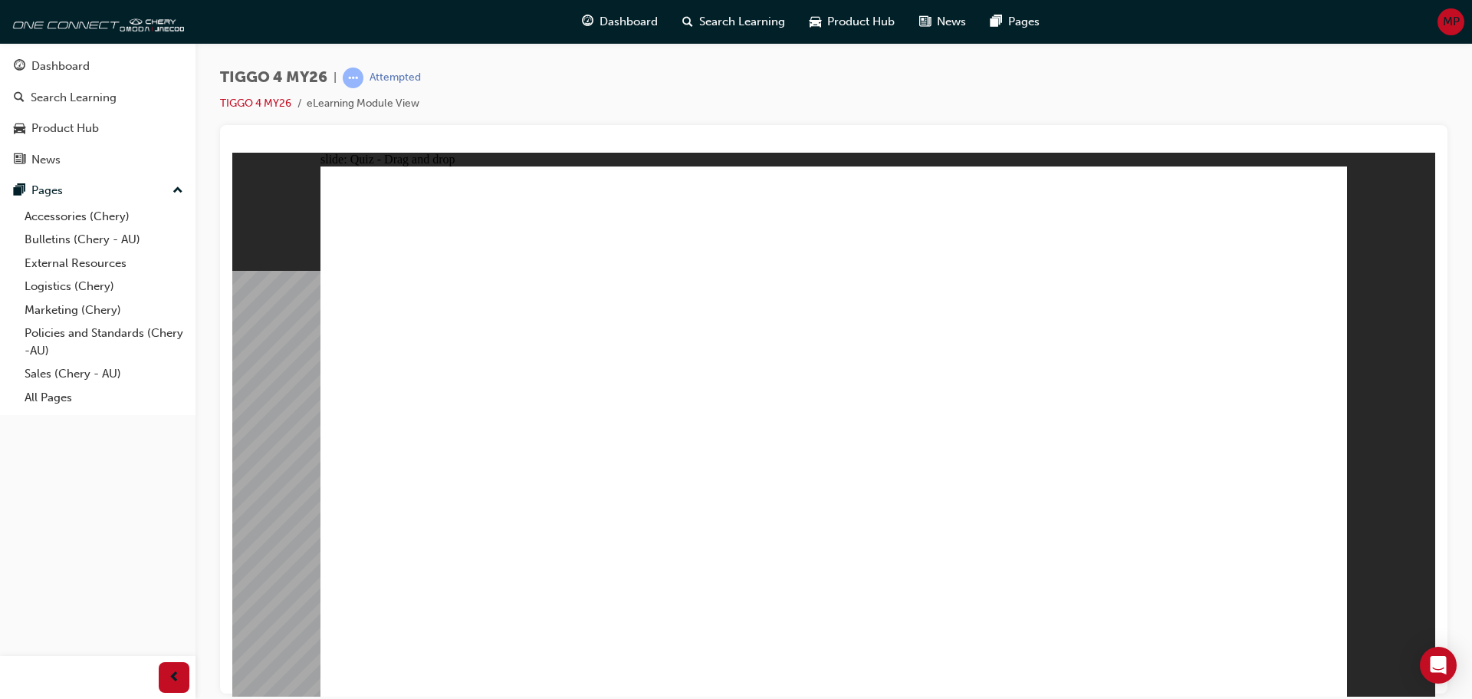
drag, startPoint x: 616, startPoint y: 432, endPoint x: 1145, endPoint y: 291, distance: 547.6
drag, startPoint x: 694, startPoint y: 492, endPoint x: 1218, endPoint y: 367, distance: 538.7
drag, startPoint x: 440, startPoint y: 487, endPoint x: 931, endPoint y: 360, distance: 506.9
drag, startPoint x: 413, startPoint y: 549, endPoint x: 1166, endPoint y: 412, distance: 764.7
drag, startPoint x: 408, startPoint y: 378, endPoint x: 1141, endPoint y: 411, distance: 733.9
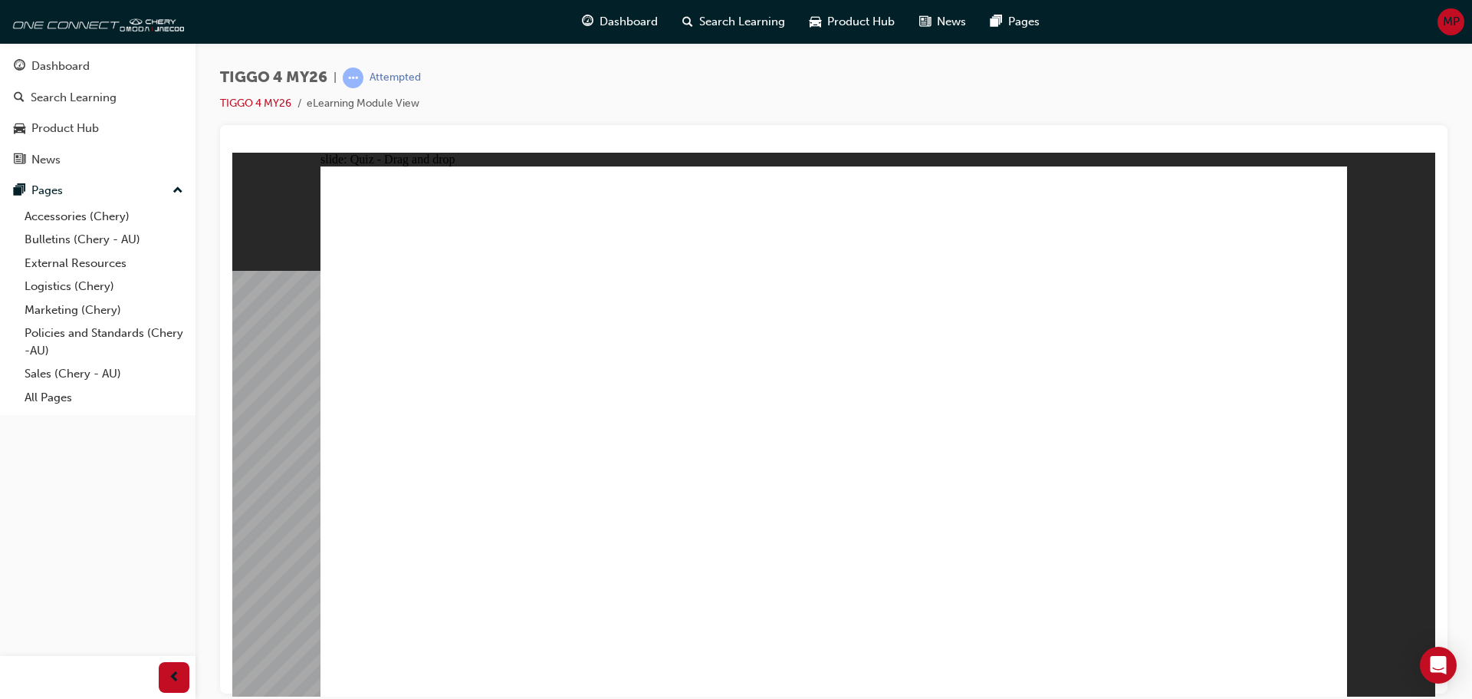
drag, startPoint x: 452, startPoint y: 446, endPoint x: 1197, endPoint y: 469, distance: 745.8
radio input "true"
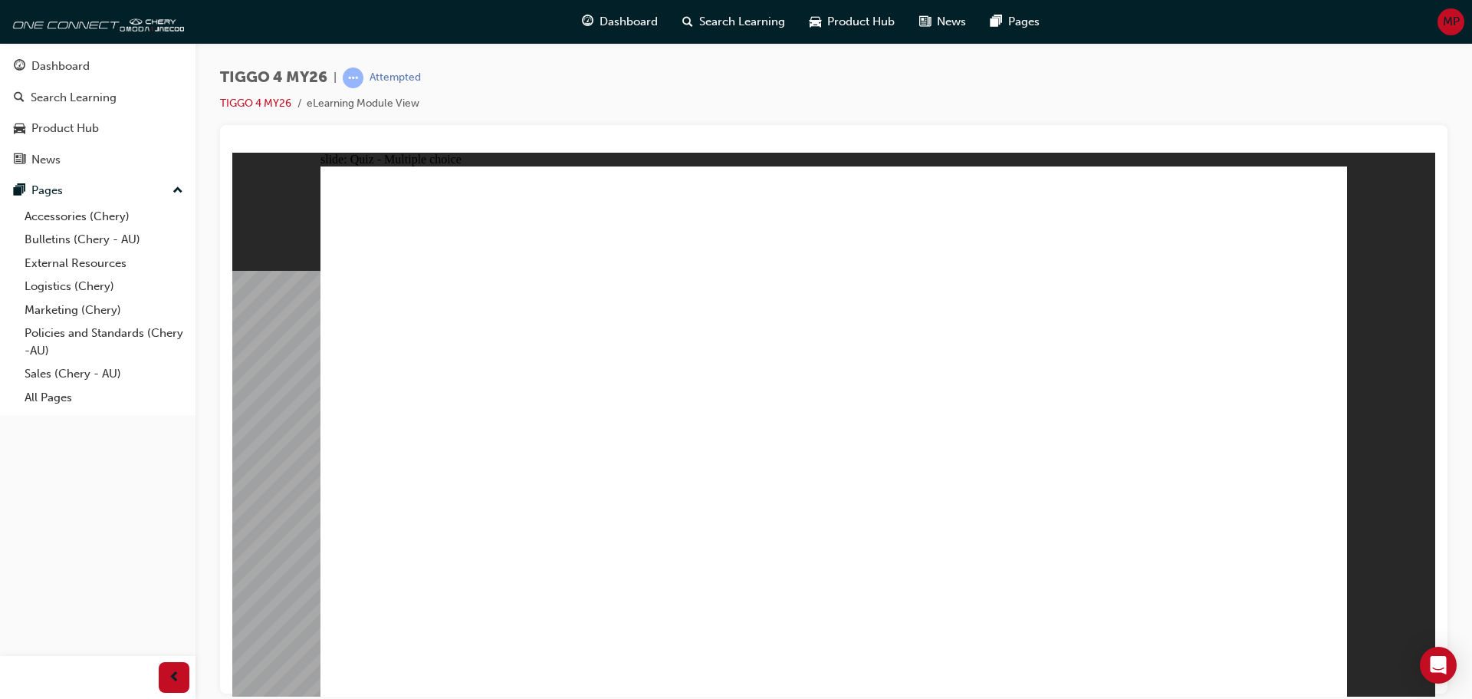
radio input "true"
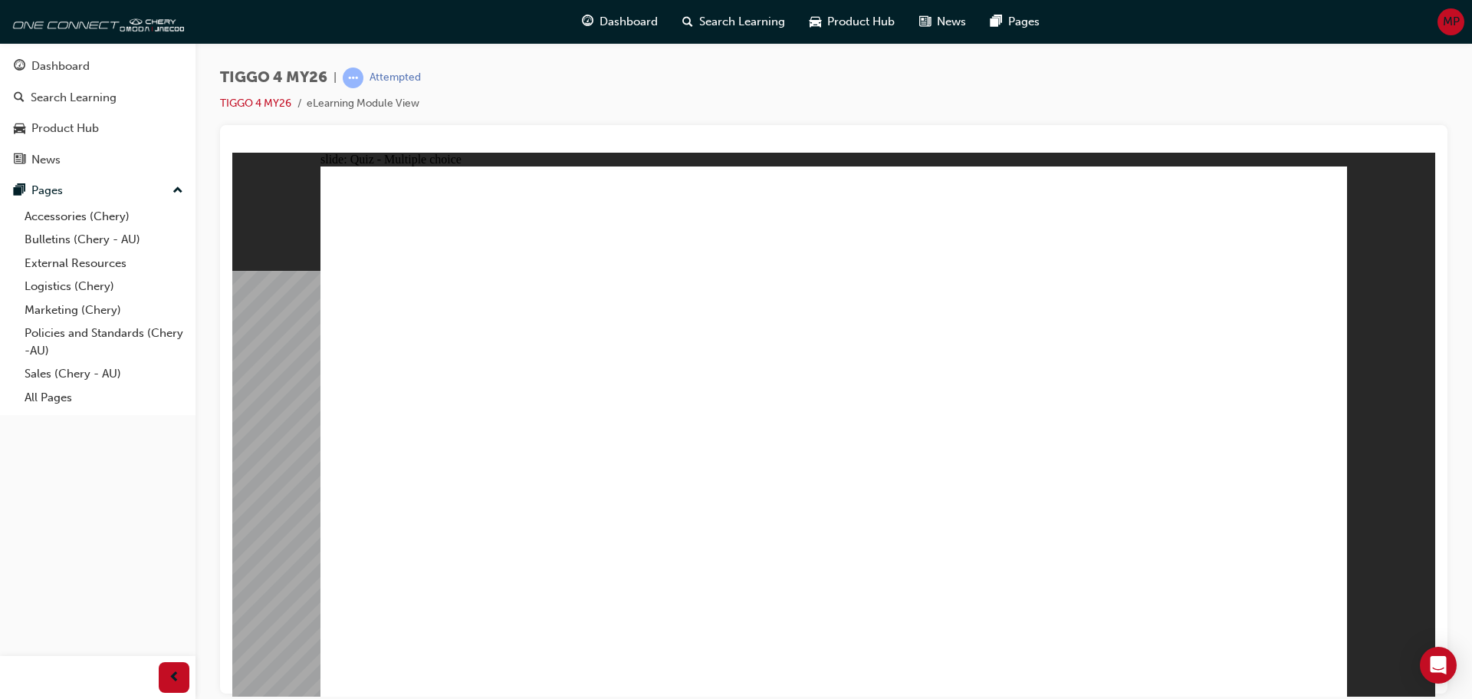
radio input "true"
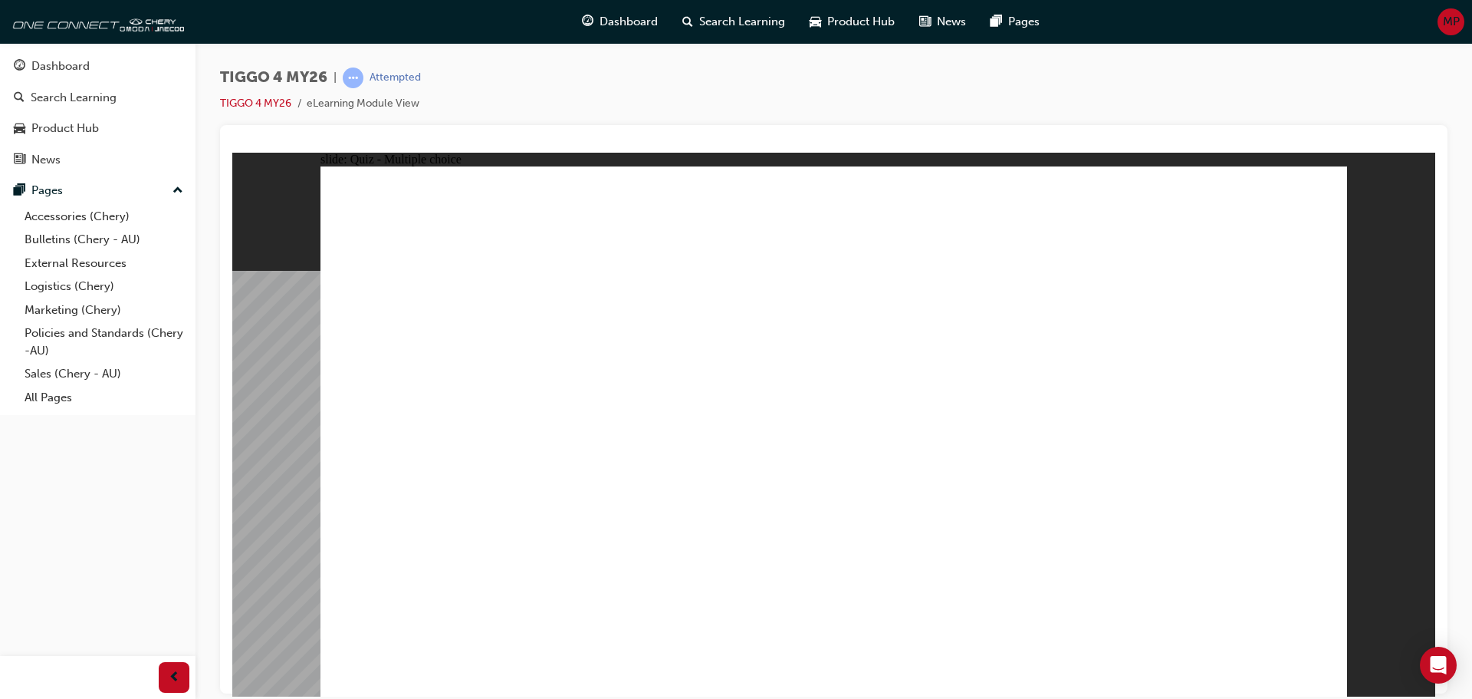
radio input "true"
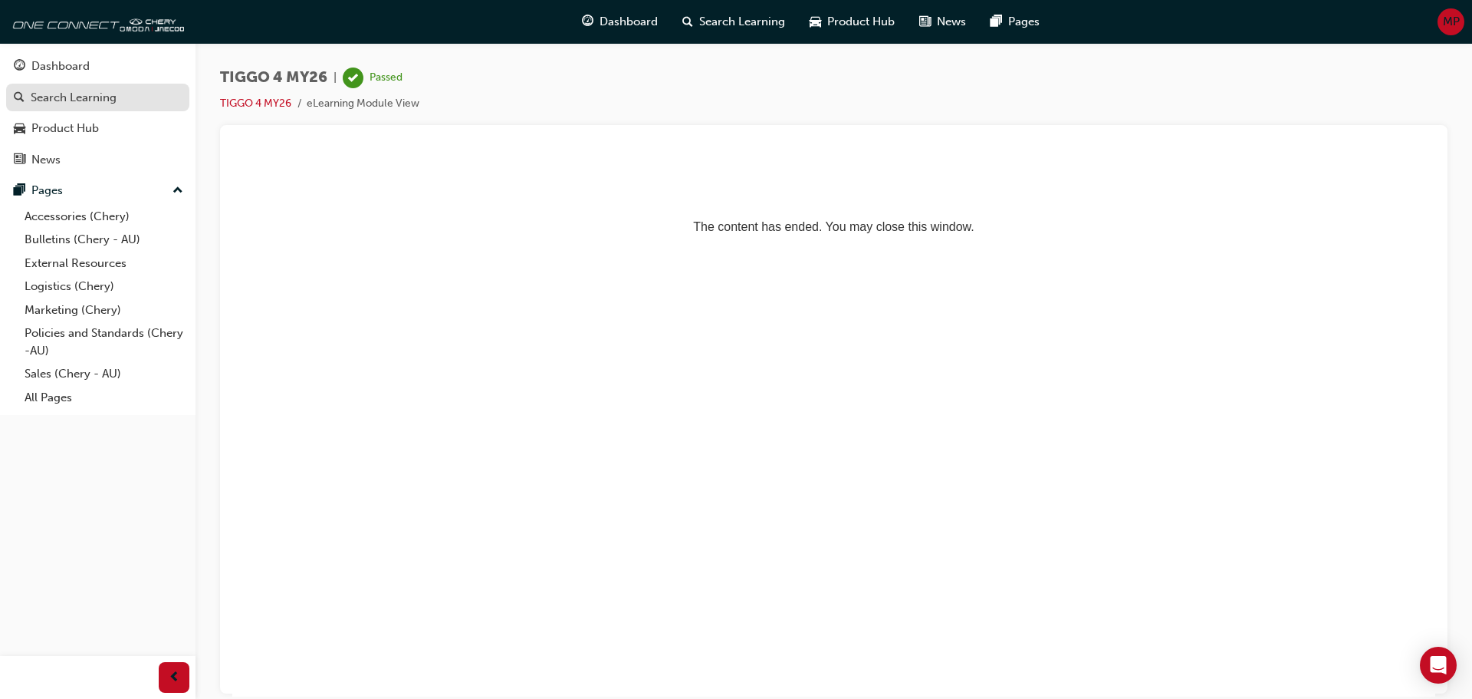
click at [69, 85] on link "Search Learning" at bounding box center [97, 98] width 183 height 28
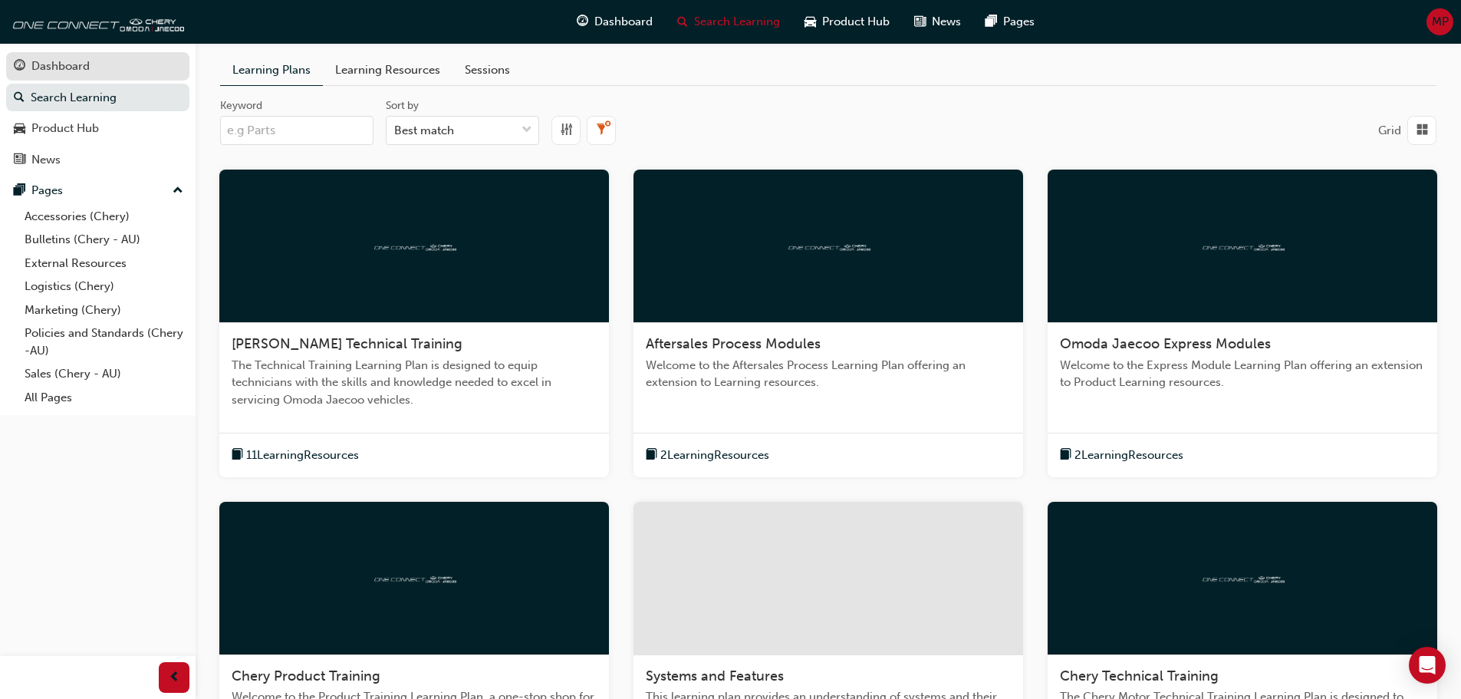
click at [49, 61] on div "Dashboard" at bounding box center [60, 67] width 58 height 18
